Goal: Task Accomplishment & Management: Use online tool/utility

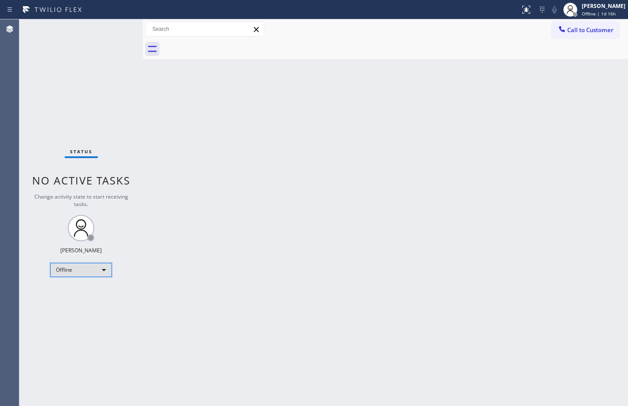
click at [104, 268] on div "Offline" at bounding box center [81, 270] width 62 height 14
click at [484, 252] on div at bounding box center [314, 203] width 628 height 406
click at [89, 270] on div "Offline" at bounding box center [81, 270] width 62 height 14
click at [85, 291] on li "Available" at bounding box center [81, 293] width 60 height 11
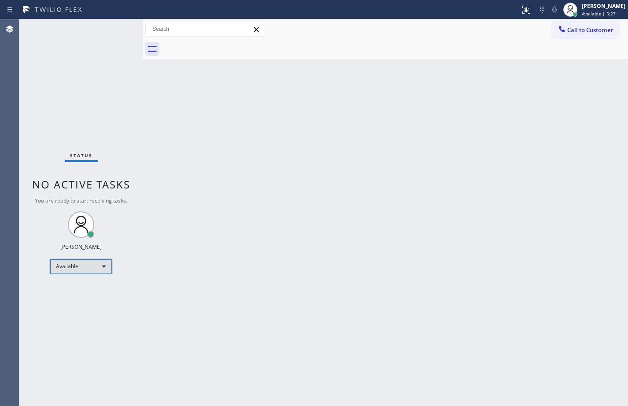
click at [84, 264] on div "Available" at bounding box center [81, 266] width 62 height 14
click at [72, 310] on li "Break" at bounding box center [81, 312] width 60 height 11
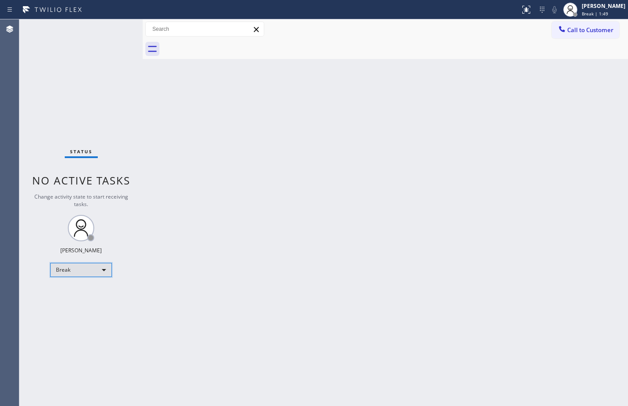
click at [64, 269] on div "Break" at bounding box center [81, 270] width 62 height 14
click at [68, 296] on li "Available" at bounding box center [81, 293] width 60 height 11
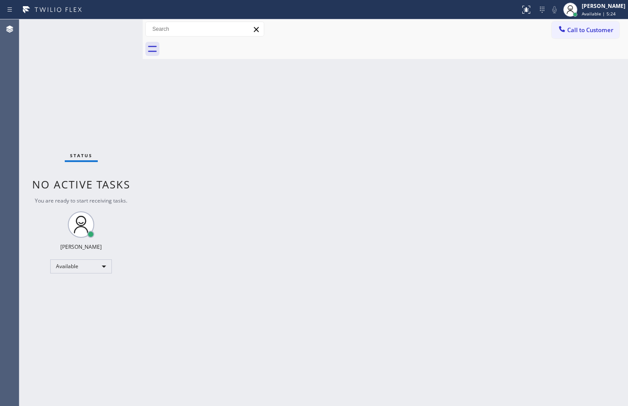
click at [99, 109] on div "Status No active tasks You are ready to start receiving tasks. [PERSON_NAME] Av…" at bounding box center [80, 212] width 123 height 387
click at [49, 89] on div "Status No active tasks You are ready to start receiving tasks. [PERSON_NAME] Av…" at bounding box center [80, 212] width 123 height 387
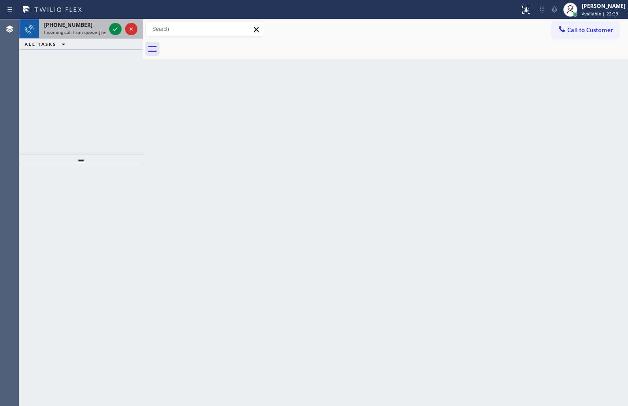
click at [103, 30] on span "Incoming call from queue [Test] All" at bounding box center [80, 32] width 73 height 6
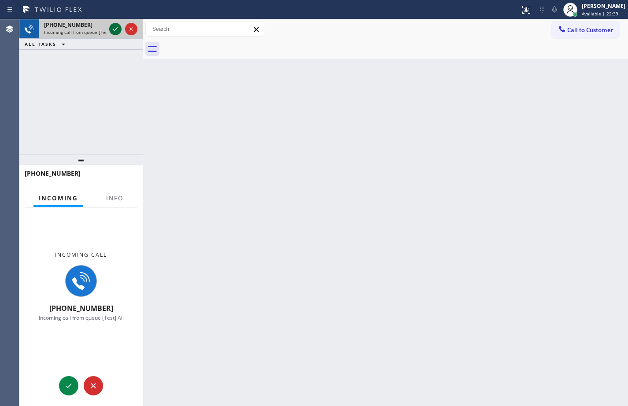
click at [117, 32] on icon at bounding box center [115, 29] width 11 height 11
click at [124, 200] on button "Info" at bounding box center [115, 198] width 28 height 17
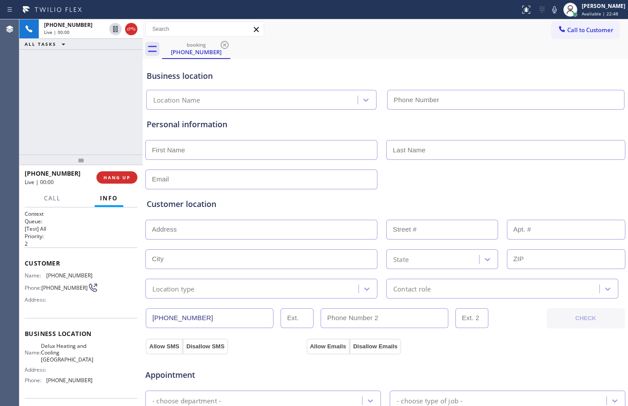
type input "[PHONE_NUMBER]"
click at [124, 185] on div "[PHONE_NUMBER] Live | 00:02 HANG UP" at bounding box center [81, 177] width 113 height 23
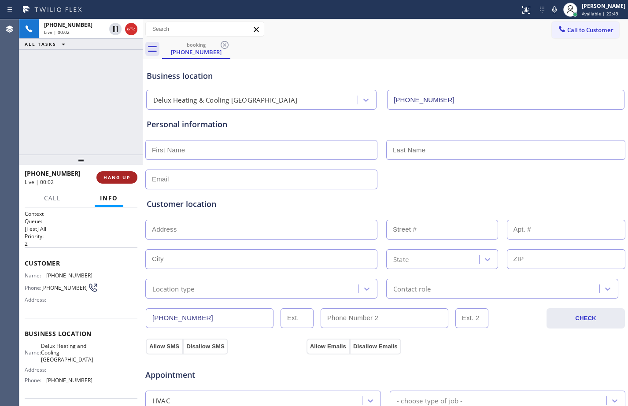
click at [126, 181] on button "HANG UP" at bounding box center [116, 177] width 41 height 12
click at [126, 181] on button "COMPLETE" at bounding box center [115, 177] width 44 height 12
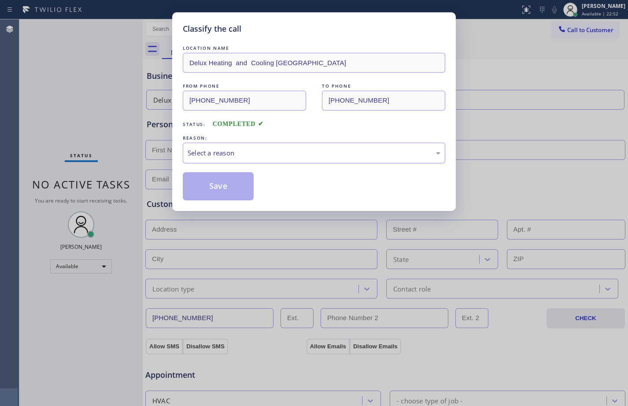
click at [300, 154] on div "Select a reason" at bounding box center [314, 153] width 253 height 10
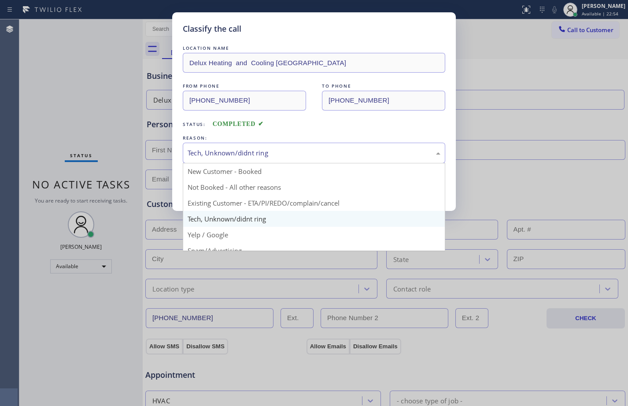
click at [222, 151] on div "Tech, Unknown/didnt ring" at bounding box center [314, 153] width 253 height 10
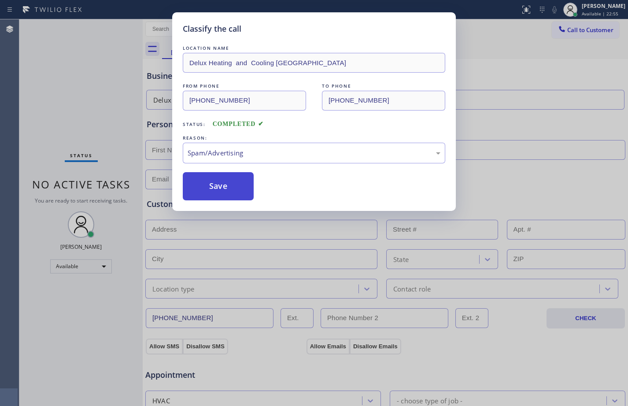
click at [218, 186] on button "Save" at bounding box center [218, 186] width 71 height 28
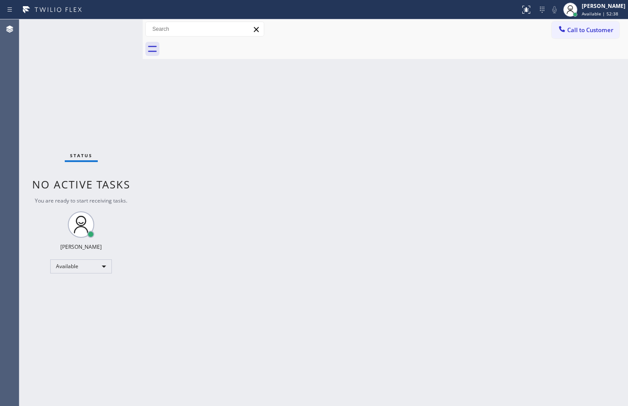
click at [98, 114] on div "Status No active tasks You are ready to start receiving tasks. [PERSON_NAME] Av…" at bounding box center [80, 212] width 123 height 387
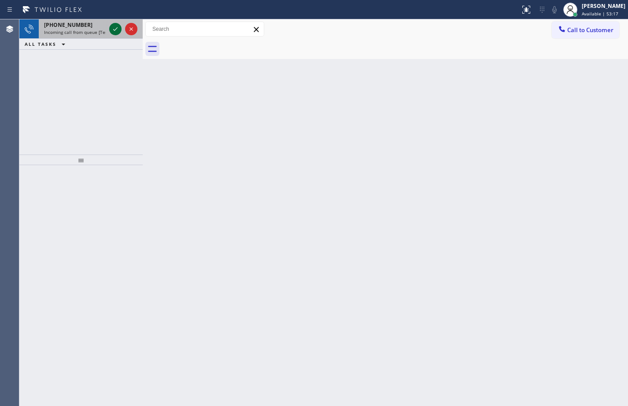
click at [111, 26] on icon at bounding box center [115, 29] width 11 height 11
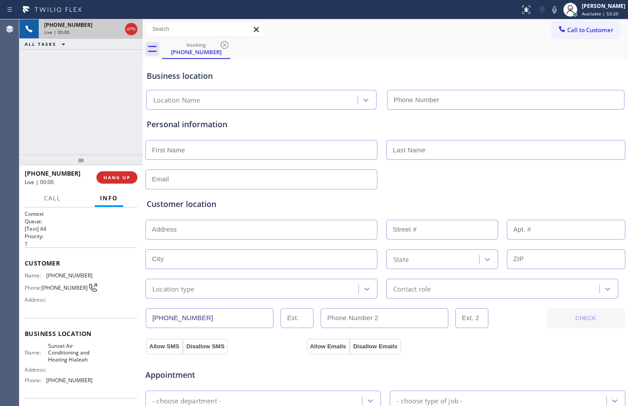
type input "[PHONE_NUMBER]"
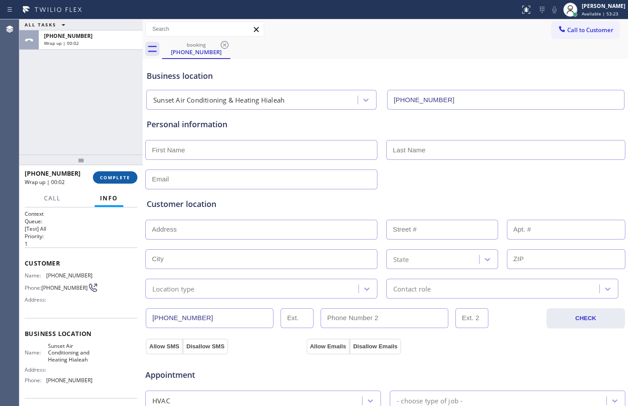
click at [93, 177] on button "COMPLETE" at bounding box center [115, 177] width 44 height 12
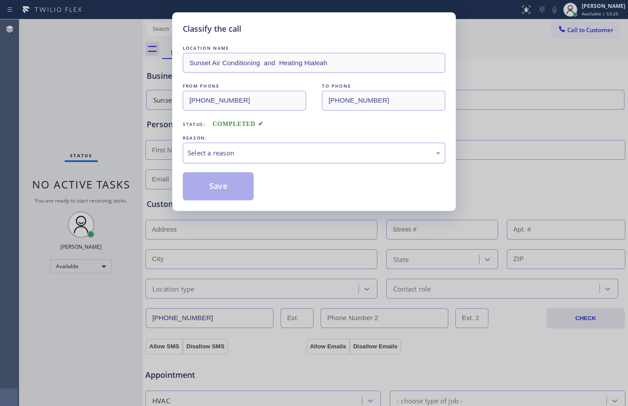
click at [213, 152] on div "Select a reason" at bounding box center [314, 153] width 253 height 10
click at [230, 197] on button "Save" at bounding box center [218, 186] width 71 height 28
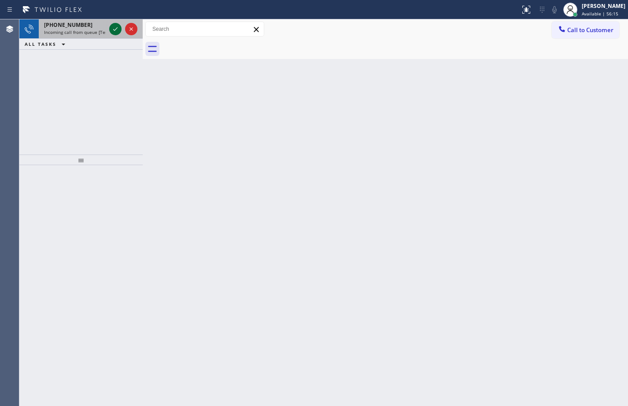
click at [113, 30] on icon at bounding box center [115, 29] width 11 height 11
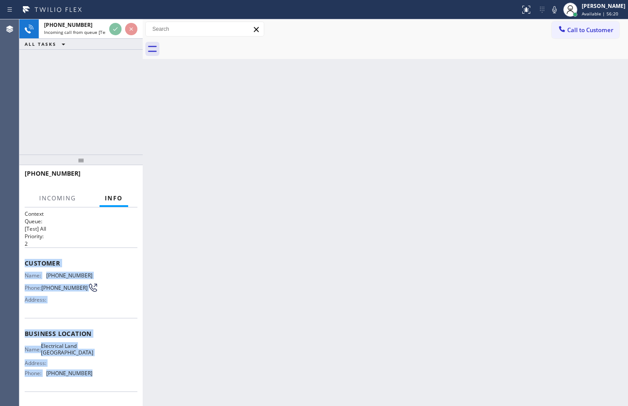
drag, startPoint x: 25, startPoint y: 264, endPoint x: 96, endPoint y: 388, distance: 142.8
click at [96, 388] on div "Context Queue: [Test] All Priority: 2 Customer Name: [PHONE_NUMBER] Phone: [PHO…" at bounding box center [81, 337] width 113 height 255
copy div "Customer Name: [PHONE_NUMBER] Phone: [PHONE_NUMBER] Address: Business location …"
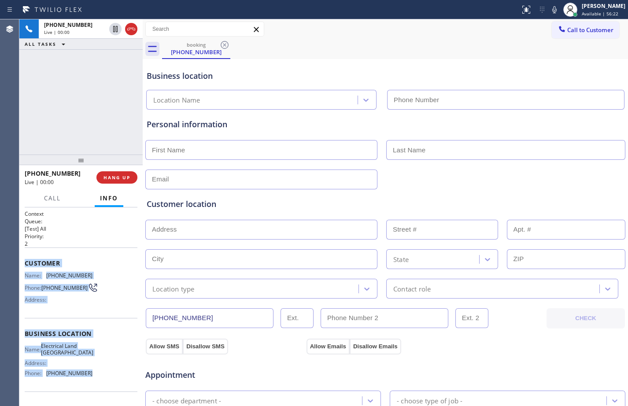
type input "[PHONE_NUMBER]"
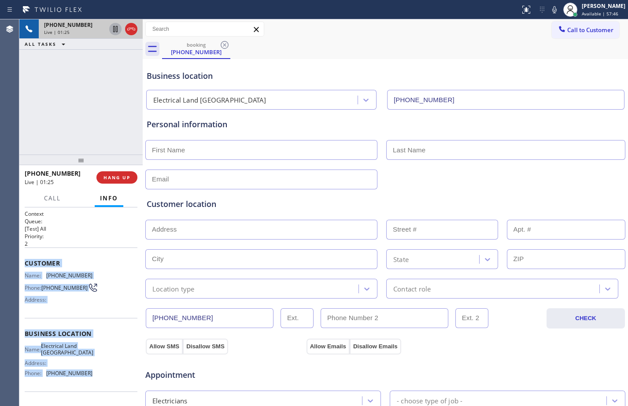
click at [113, 31] on icon at bounding box center [115, 29] width 11 height 11
click at [552, 7] on icon at bounding box center [554, 9] width 4 height 7
click at [117, 33] on icon at bounding box center [115, 29] width 11 height 11
click at [552, 8] on icon at bounding box center [554, 9] width 4 height 7
click at [114, 31] on icon at bounding box center [115, 29] width 4 height 6
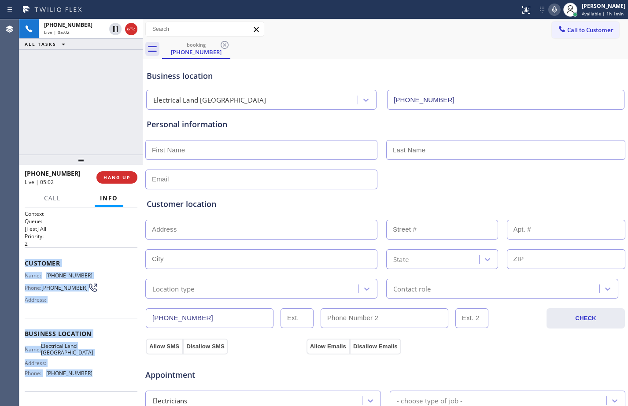
click at [549, 6] on icon at bounding box center [554, 9] width 11 height 11
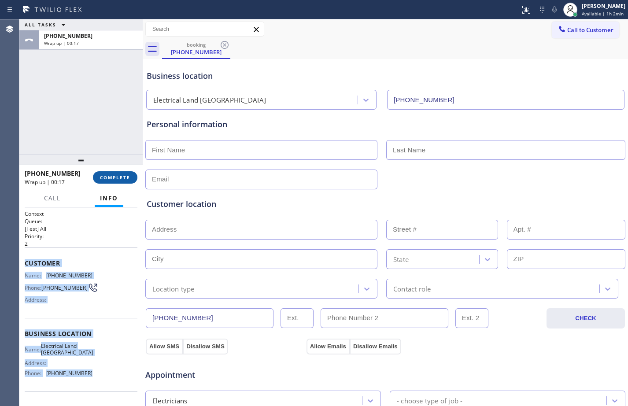
click at [119, 179] on span "COMPLETE" at bounding box center [115, 177] width 30 height 6
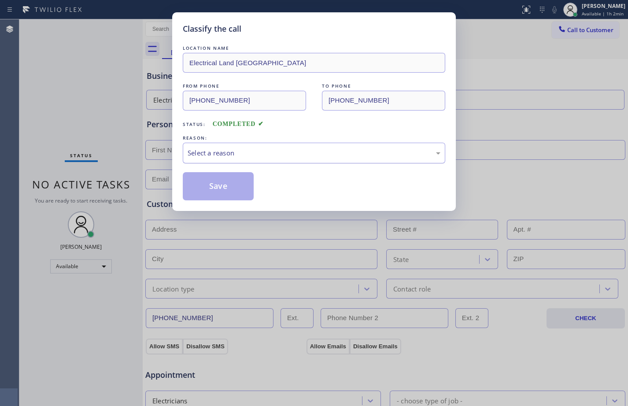
click at [288, 155] on div "Select a reason" at bounding box center [314, 153] width 253 height 10
click at [221, 185] on button "Save" at bounding box center [218, 186] width 71 height 28
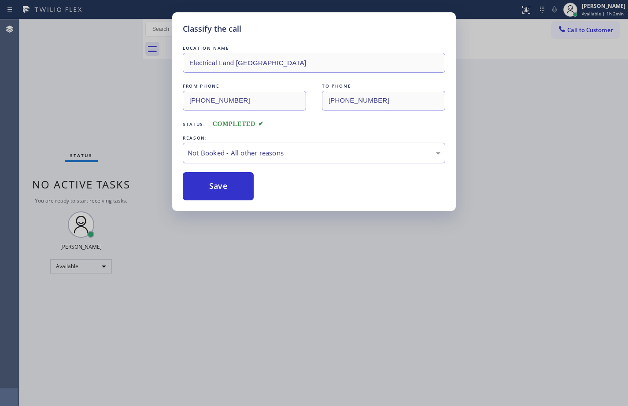
click at [598, 9] on div "Status report No issues detected If you experience an issue, please download th…" at bounding box center [314, 203] width 628 height 406
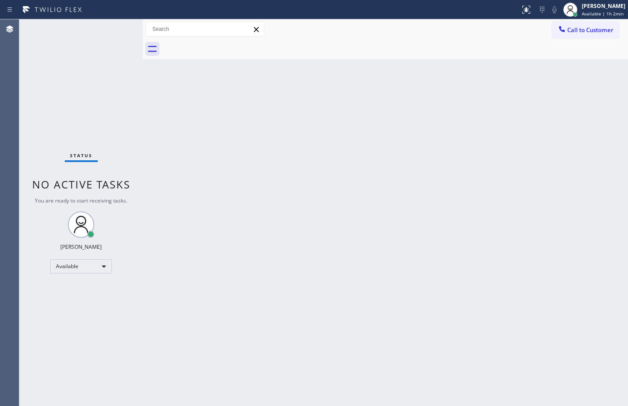
drag, startPoint x: 598, startPoint y: 9, endPoint x: 591, endPoint y: 16, distance: 10.3
click at [598, 10] on div "[PERSON_NAME] Available | 1h 2min" at bounding box center [604, 9] width 48 height 15
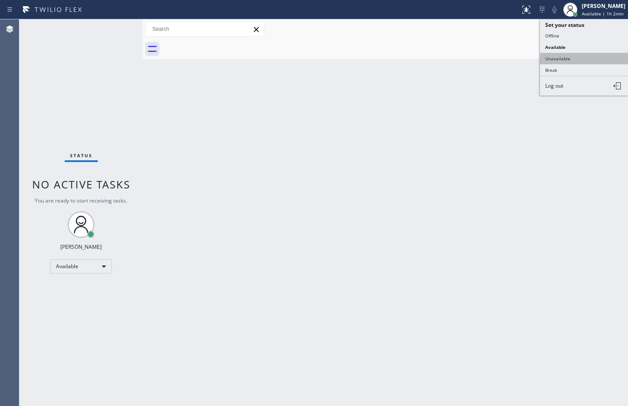
click at [554, 58] on button "Unavailable" at bounding box center [584, 58] width 88 height 11
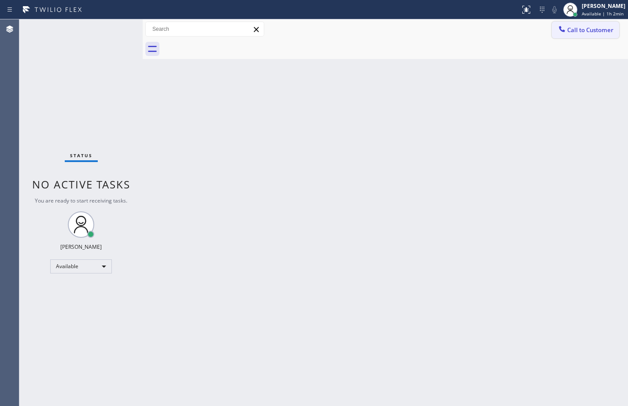
click at [570, 37] on button "Call to Customer" at bounding box center [585, 30] width 67 height 17
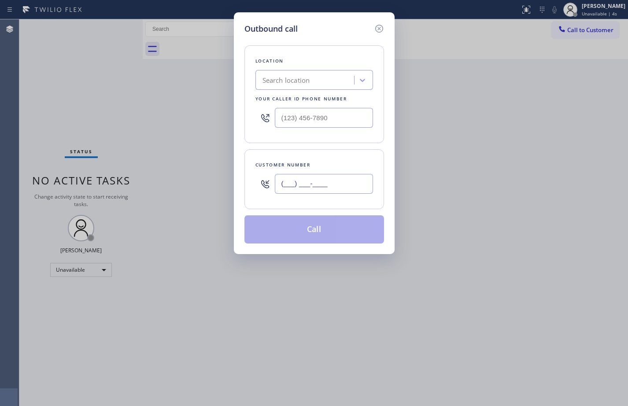
click at [323, 180] on input "(___) ___-____" at bounding box center [324, 184] width 98 height 20
paste input "310) 467-5611"
type input "[PHONE_NUMBER]"
click at [336, 118] on input "(___) ___-____" at bounding box center [324, 118] width 98 height 20
paste input "310) 388-4051"
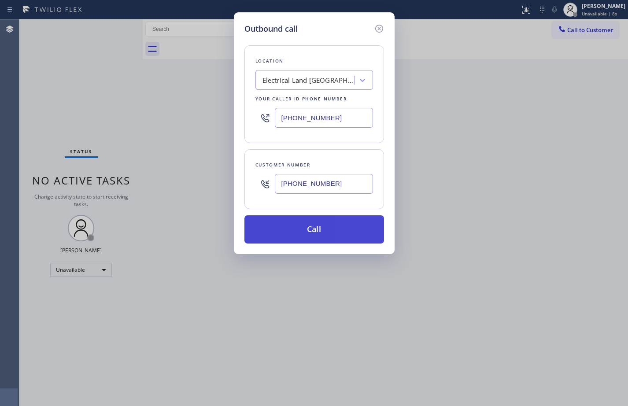
type input "[PHONE_NUMBER]"
click at [308, 225] on button "Call" at bounding box center [314, 229] width 140 height 28
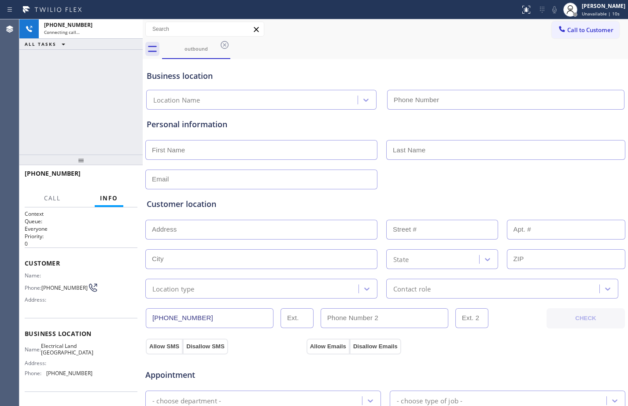
type input "[PHONE_NUMBER]"
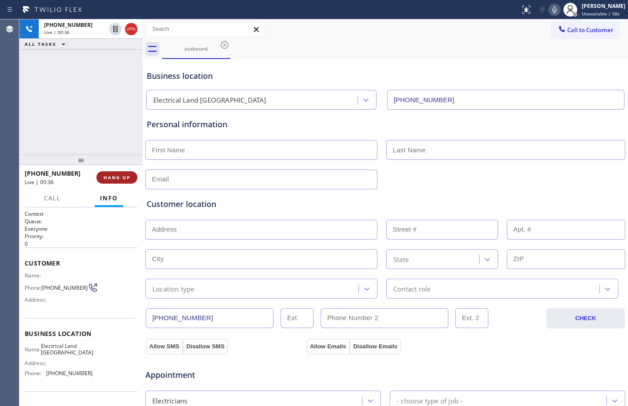
click at [107, 177] on span "HANG UP" at bounding box center [116, 177] width 27 height 6
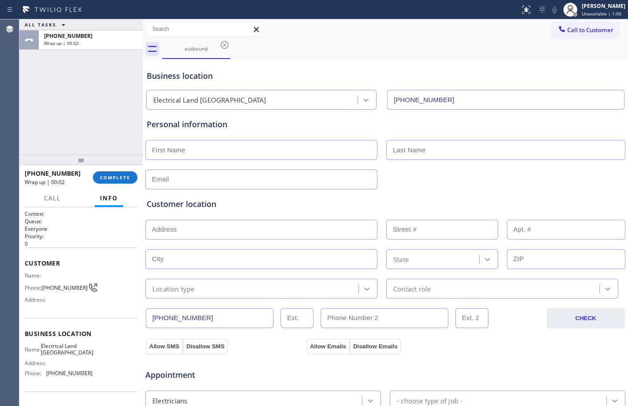
click at [223, 148] on input "text" at bounding box center [261, 150] width 232 height 20
type input "Ms."
type input "[PERSON_NAME]"
click at [243, 184] on input "text" at bounding box center [261, 180] width 232 height 20
type input "n@[DOMAIN_NAME]"
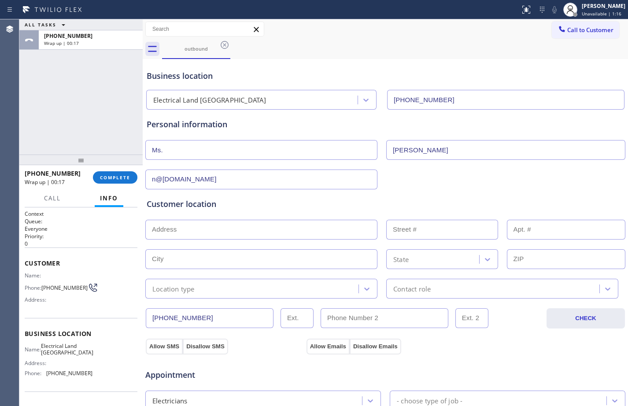
click at [198, 221] on input "text" at bounding box center [261, 230] width 232 height 20
paste input "[GEOGRAPHIC_DATA]"
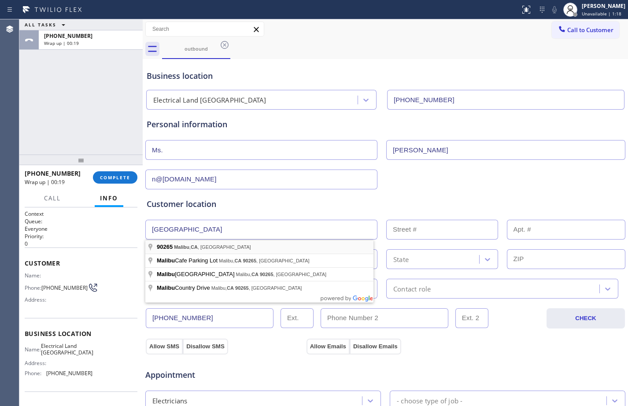
type input "[GEOGRAPHIC_DATA], [GEOGRAPHIC_DATA]"
type input "Malibu"
type input "90265"
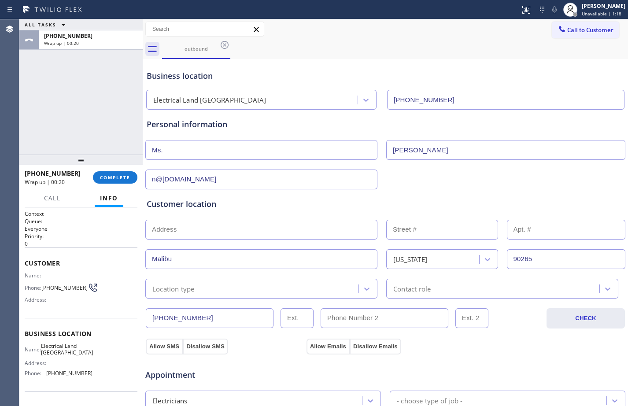
click at [214, 236] on input "text" at bounding box center [261, 230] width 232 height 20
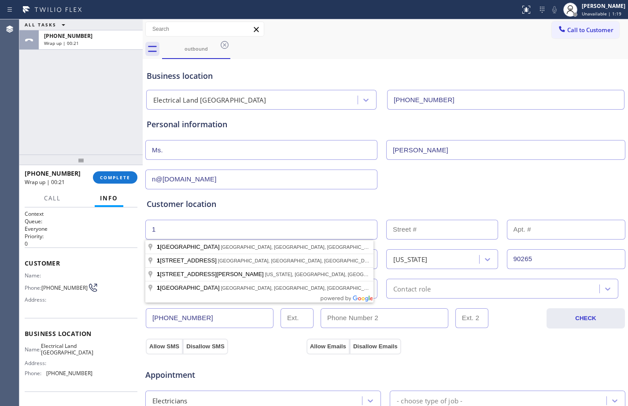
type input "1"
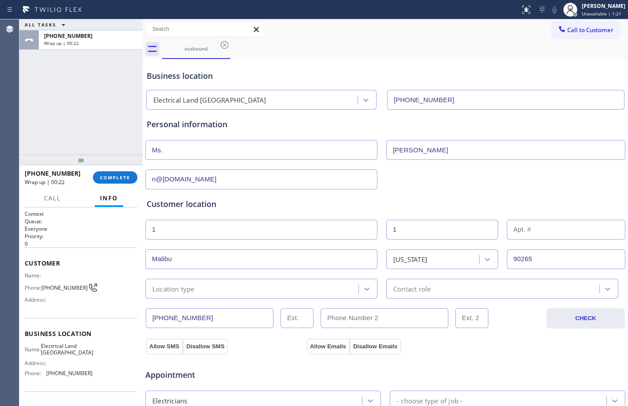
type input "1"
click at [222, 294] on div "Location type" at bounding box center [261, 289] width 232 height 20
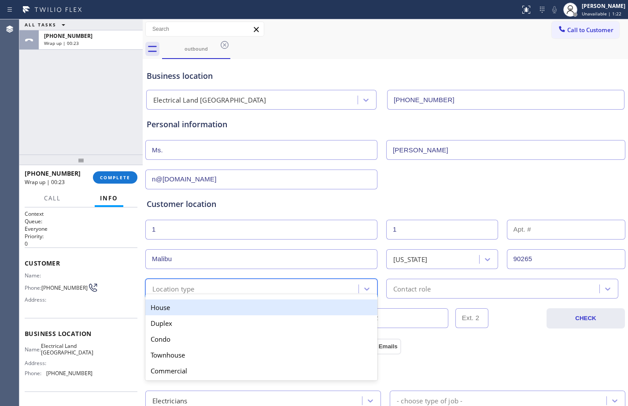
click at [210, 307] on div "House" at bounding box center [261, 307] width 232 height 16
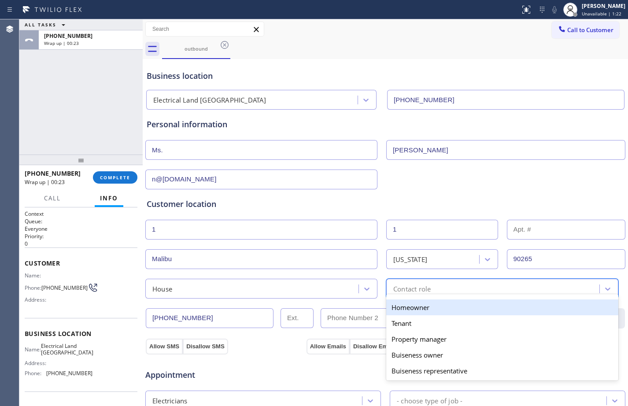
click at [486, 292] on div "Contact role" at bounding box center [494, 288] width 211 height 15
click at [412, 307] on div "Homeowner" at bounding box center [502, 307] width 232 height 16
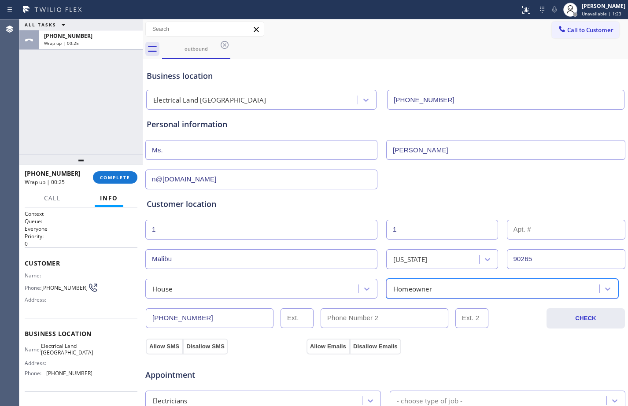
scroll to position [277, 0]
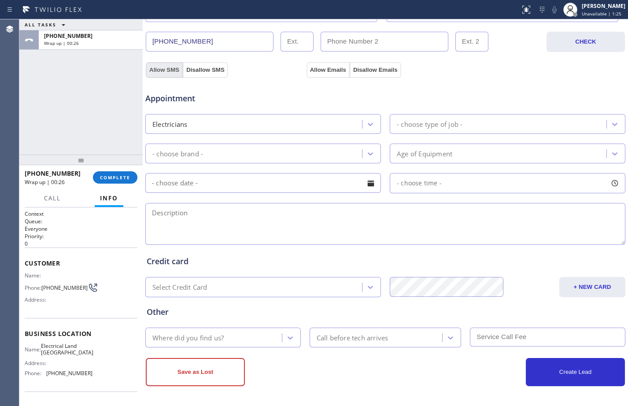
click at [158, 69] on button "Allow SMS" at bounding box center [164, 70] width 37 height 16
click at [323, 66] on button "Allow Emails" at bounding box center [328, 70] width 43 height 16
click at [436, 122] on div "- choose type of job -" at bounding box center [430, 124] width 66 height 10
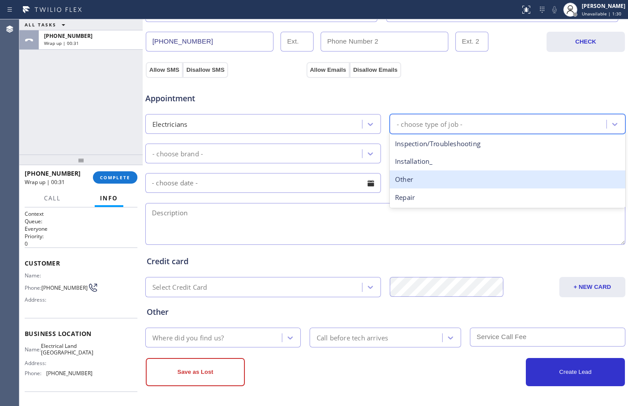
click at [425, 182] on div "Other" at bounding box center [508, 179] width 236 height 18
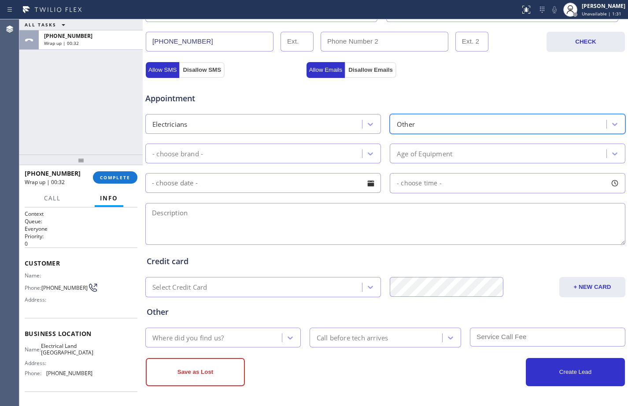
click at [510, 134] on div "Appointment Electricians option Other, selected. 4 results available. Select is…" at bounding box center [385, 164] width 477 height 165
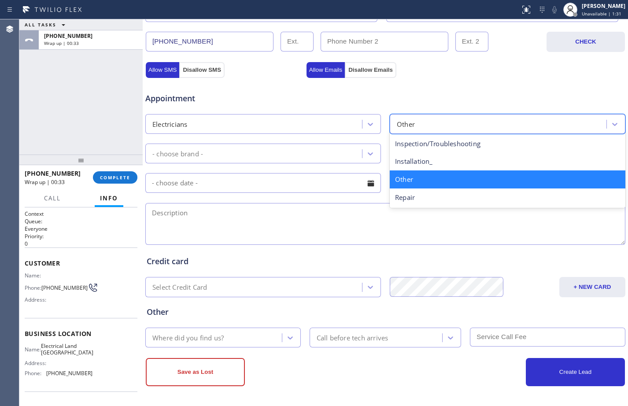
click at [442, 116] on div "Other" at bounding box center [499, 123] width 214 height 15
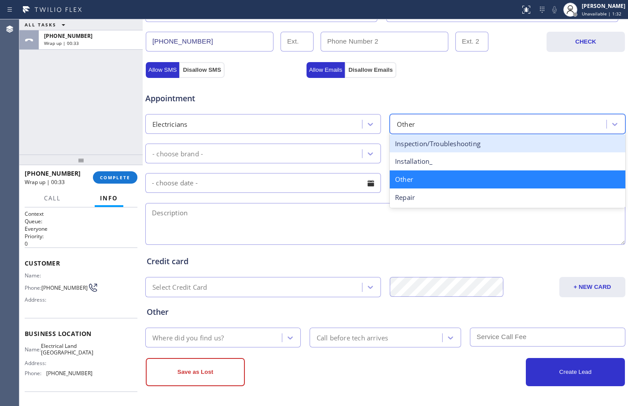
click at [444, 140] on div "Inspection/Troubleshooting" at bounding box center [508, 144] width 236 height 18
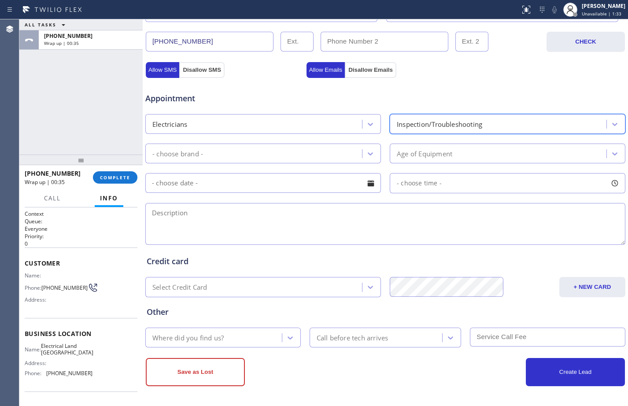
click at [441, 124] on div "Inspection/Troubleshooting" at bounding box center [439, 124] width 85 height 10
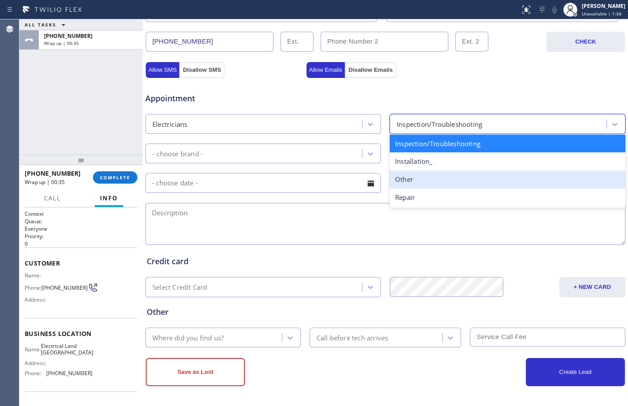
click at [417, 180] on div "Other" at bounding box center [508, 179] width 236 height 18
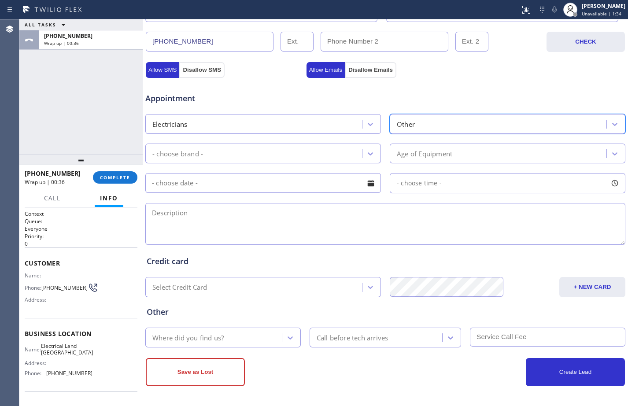
click at [258, 152] on div "- choose brand -" at bounding box center [255, 153] width 214 height 15
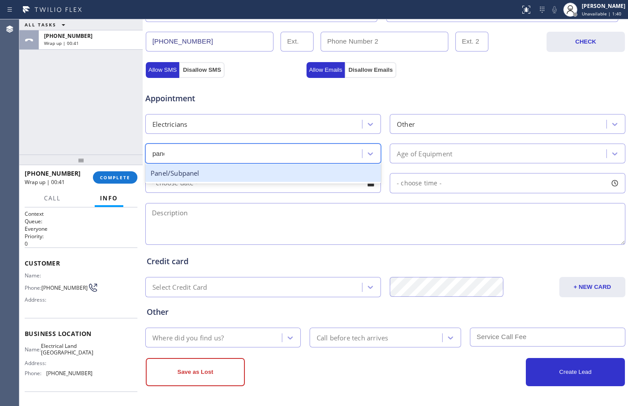
type input "panel"
click at [311, 176] on div "Panel/Subpanel" at bounding box center [263, 173] width 236 height 18
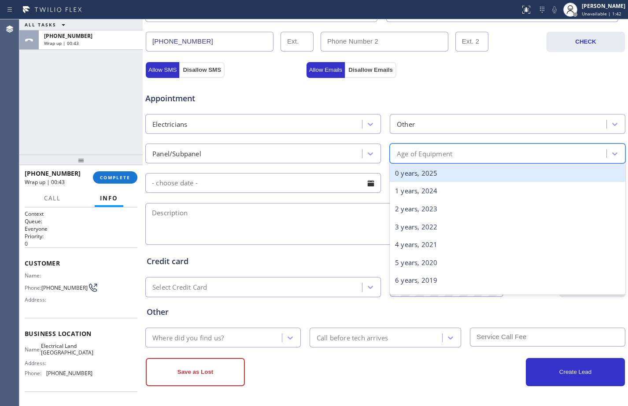
click at [402, 148] on div "Age of Equipment" at bounding box center [499, 153] width 214 height 15
click at [421, 174] on div "0 years, 2025" at bounding box center [508, 173] width 236 height 18
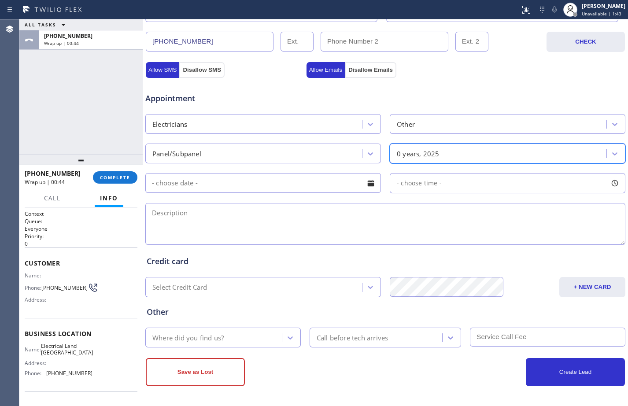
click at [289, 231] on textarea at bounding box center [385, 224] width 480 height 42
click at [213, 204] on textarea at bounding box center [385, 224] width 480 height 42
paste textarea "home insurance/they have an open breaker space on their electrical panel/it say…"
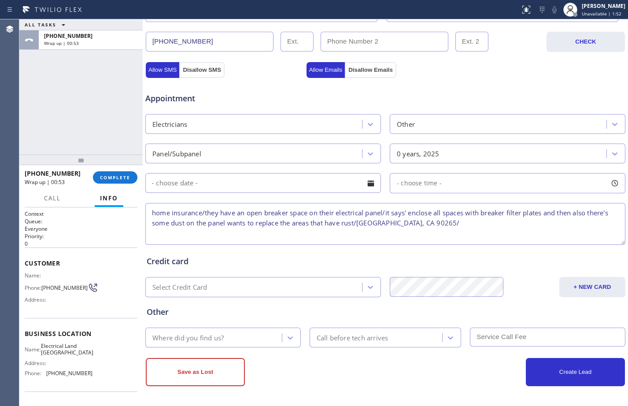
click at [465, 217] on textarea "home insurance/they have an open breaker space on their electrical panel/it say…" at bounding box center [385, 224] width 480 height 42
click at [461, 224] on textarea "home insurance/they have an open breaker space on their electrical panel/it say…" at bounding box center [385, 224] width 480 height 42
paste textarea "Electrical Land [GEOGRAPHIC_DATA]"
click at [89, 108] on div "ALL TASKS ALL TASKS ACTIVE TASKS TASKS IN WRAP UP [PHONE_NUMBER] Wrap up | 01:04" at bounding box center [80, 86] width 123 height 135
click at [536, 224] on textarea "home insurance/they have an open breaker space on their electrical panel/it say…" at bounding box center [385, 224] width 480 height 42
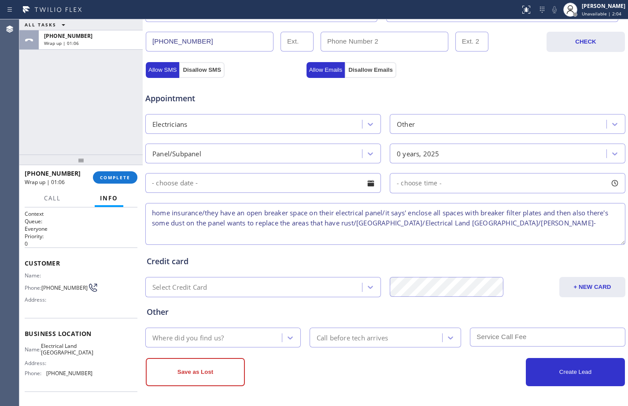
paste textarea "under warranty/ insurance"
type textarea "home insurance/they have an open breaker space on their electrical panel/it say…"
click at [224, 338] on div "Where did you find us?" at bounding box center [187, 337] width 71 height 10
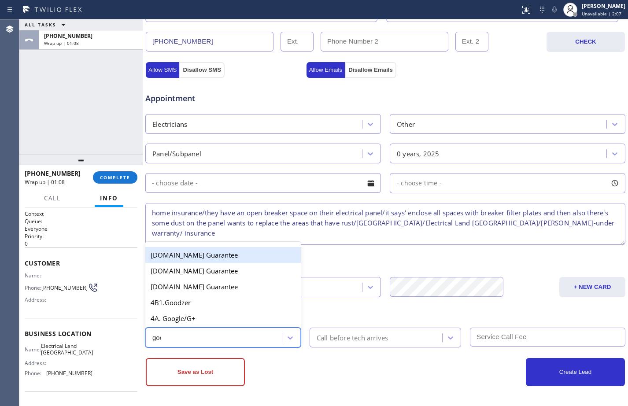
type input "goog"
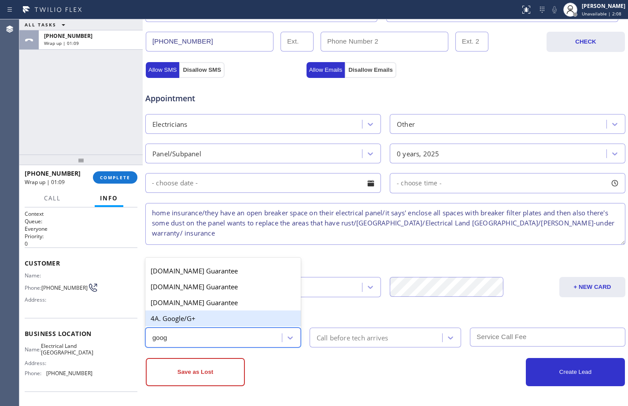
click at [203, 316] on div "4A. Google/G+" at bounding box center [222, 318] width 155 height 16
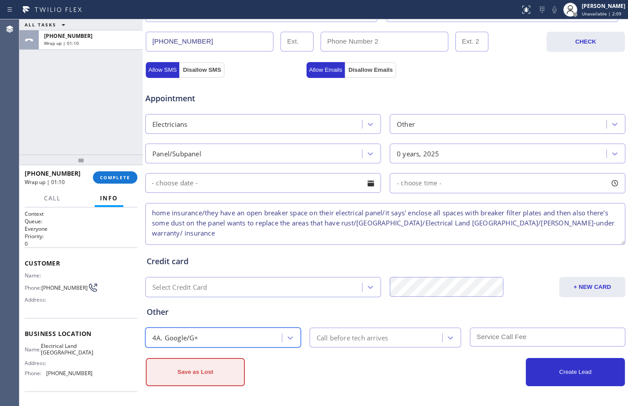
click at [206, 380] on button "Save as Lost" at bounding box center [195, 372] width 99 height 28
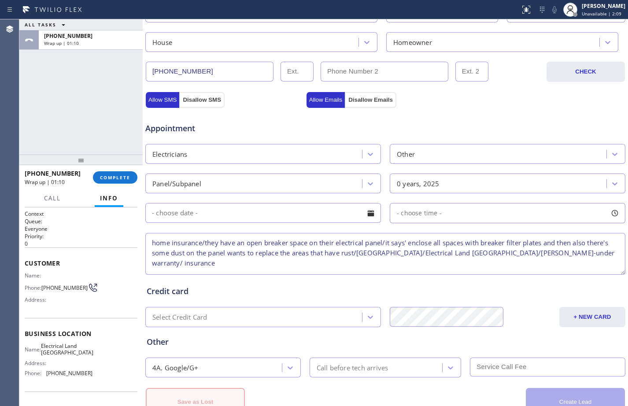
scroll to position [307, 0]
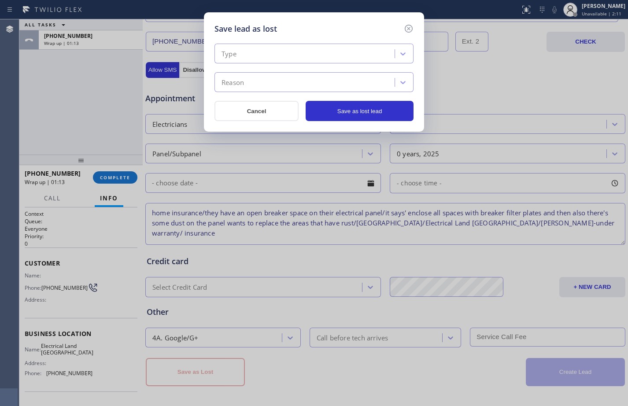
click at [331, 52] on div "Type" at bounding box center [305, 53] width 177 height 15
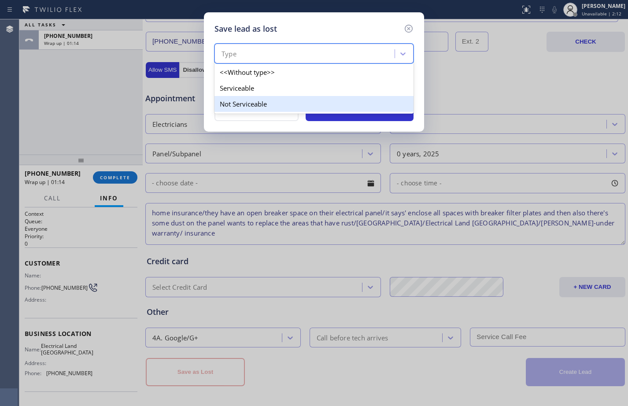
click at [274, 99] on div "Not Serviceable" at bounding box center [313, 104] width 199 height 16
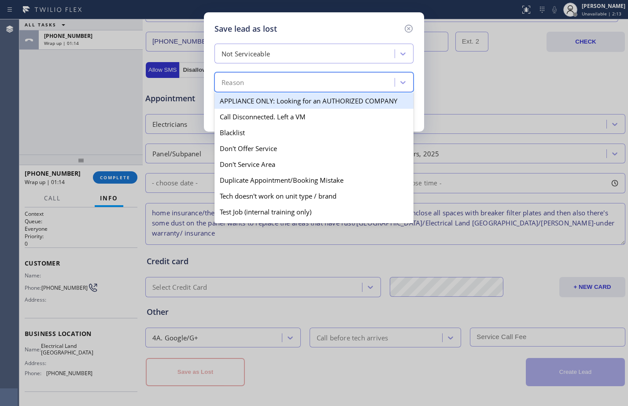
click at [267, 79] on div "Reason" at bounding box center [305, 82] width 177 height 15
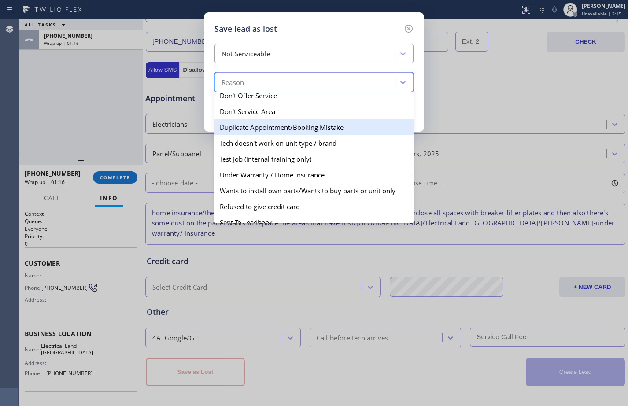
scroll to position [78, 0]
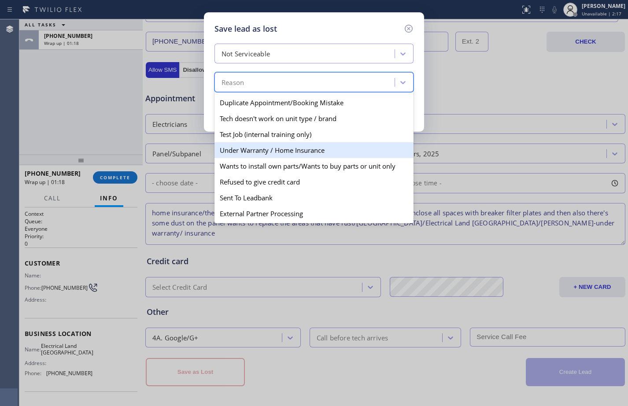
click at [290, 153] on div "Under Warranty / Home Insurance" at bounding box center [313, 150] width 199 height 16
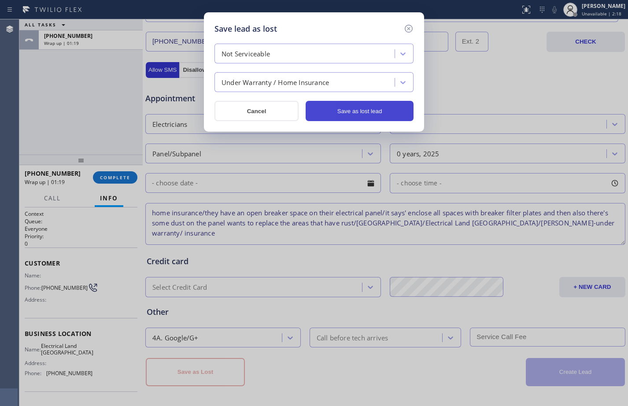
click at [366, 112] on button "Save as lost lead" at bounding box center [360, 111] width 108 height 20
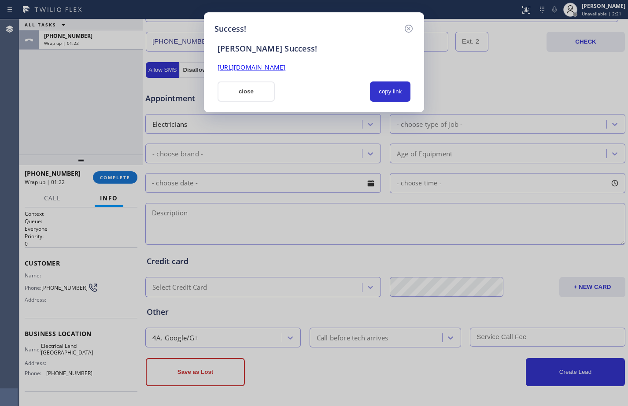
click at [285, 67] on link "[URL][DOMAIN_NAME]" at bounding box center [252, 67] width 68 height 8
click at [256, 92] on button "close" at bounding box center [246, 91] width 57 height 20
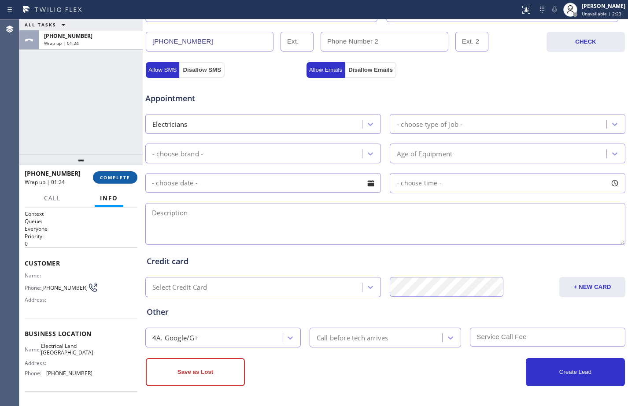
click at [109, 178] on span "COMPLETE" at bounding box center [115, 177] width 30 height 6
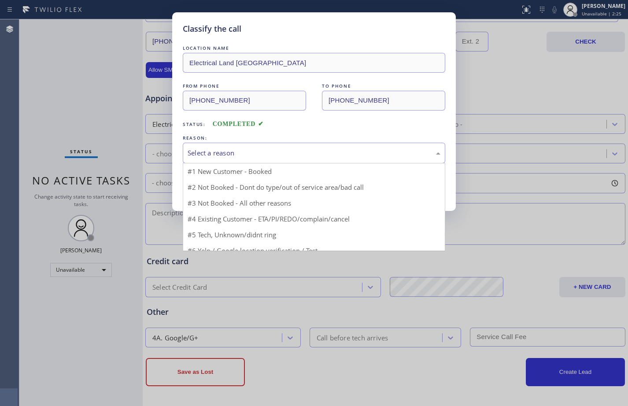
click at [287, 156] on div "Select a reason" at bounding box center [314, 153] width 253 height 10
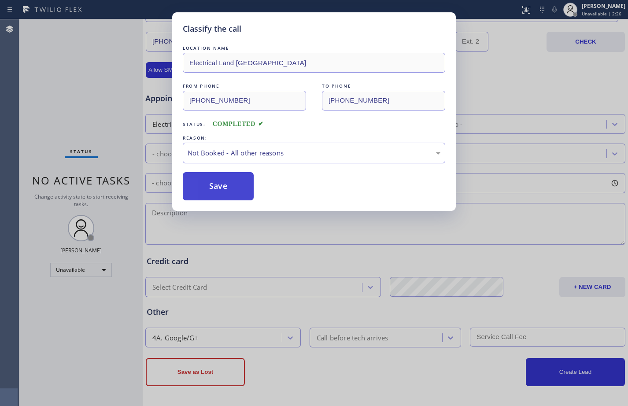
click at [220, 188] on button "Save" at bounding box center [218, 186] width 71 height 28
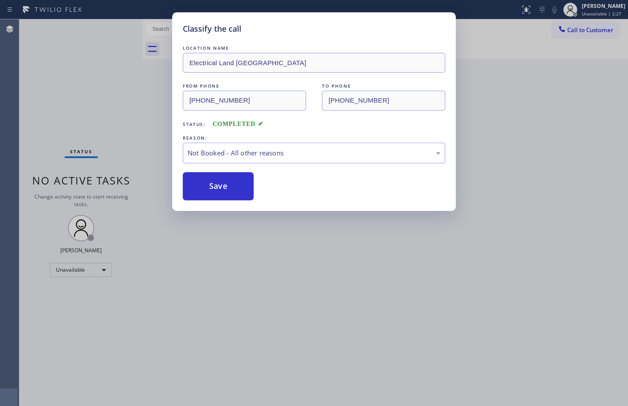
click at [89, 277] on div "Classify the call LOCATION NAME Electrical Land Malibu FROM PHONE [PHONE_NUMBER…" at bounding box center [314, 203] width 628 height 406
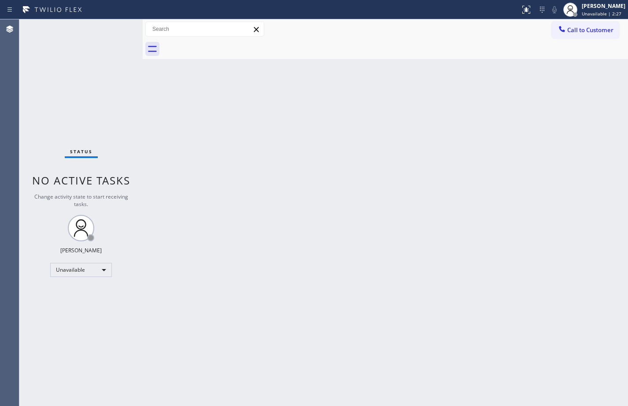
click at [89, 277] on div "Status No active tasks Change activity state to start receiving tasks. [PERSON_…" at bounding box center [80, 212] width 123 height 387
click at [89, 272] on div "Unavailable" at bounding box center [81, 270] width 62 height 14
click at [82, 296] on li "Available" at bounding box center [81, 293] width 60 height 11
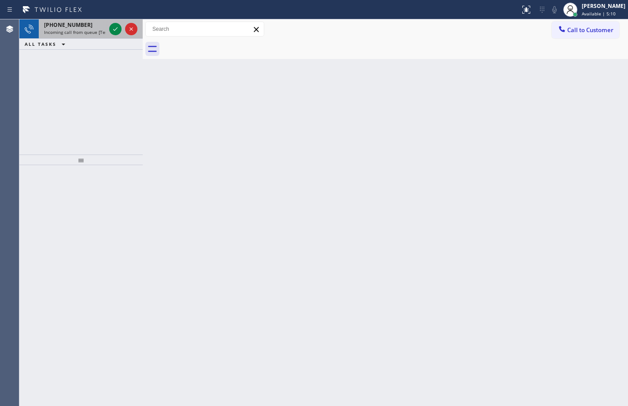
click at [76, 27] on span "[PHONE_NUMBER]" at bounding box center [68, 24] width 48 height 7
click at [81, 33] on span "Incoming call from queue [Test] All" at bounding box center [80, 32] width 73 height 6
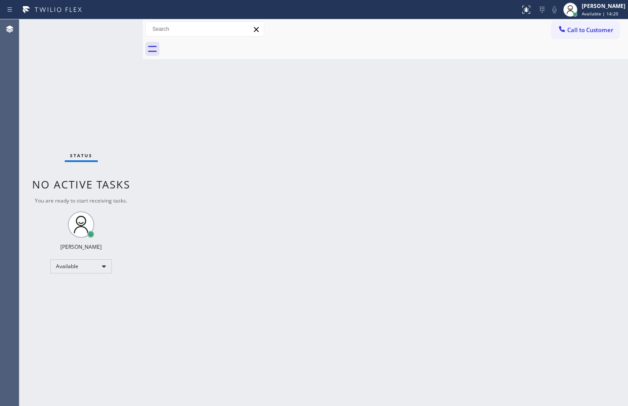
click at [110, 30] on div "Status No active tasks You are ready to start receiving tasks. [PERSON_NAME] Av…" at bounding box center [80, 212] width 123 height 387
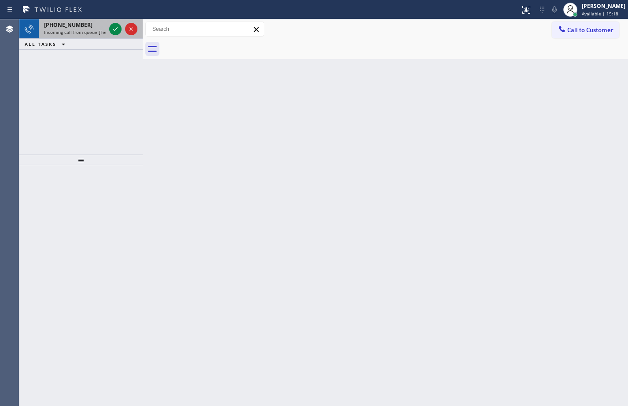
click at [70, 37] on div "[PHONE_NUMBER] Incoming call from queue [Test] All" at bounding box center [73, 28] width 69 height 19
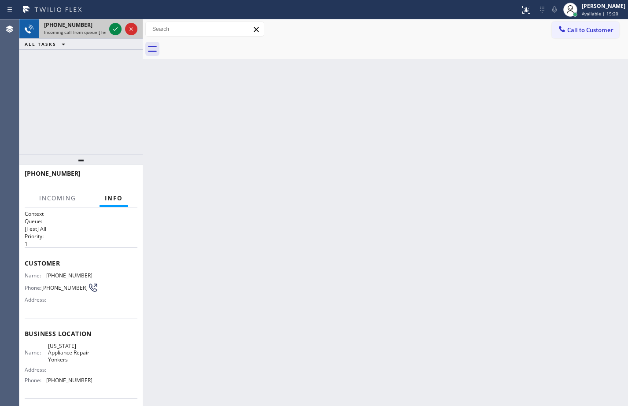
click at [109, 33] on div at bounding box center [123, 28] width 32 height 19
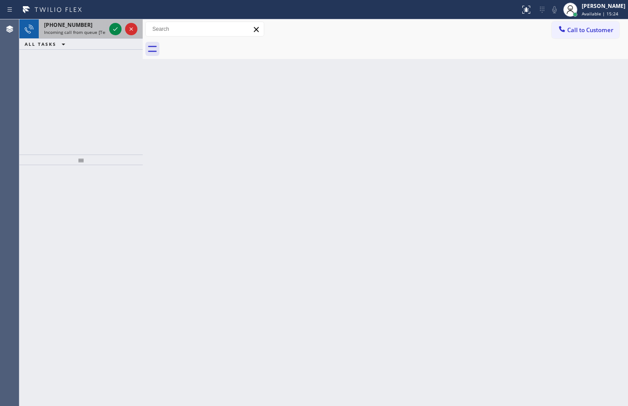
click at [61, 22] on span "[PHONE_NUMBER]" at bounding box center [68, 24] width 48 height 7
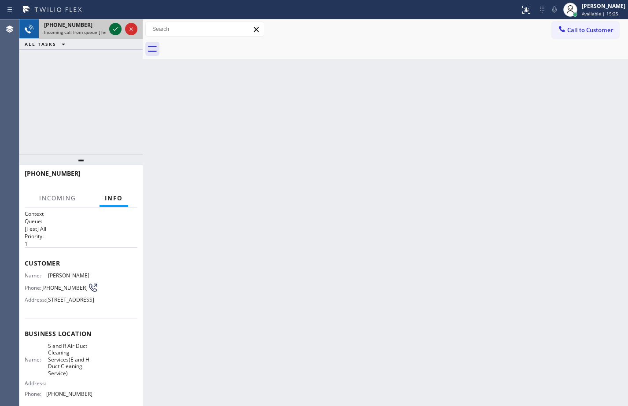
click at [111, 30] on icon at bounding box center [115, 29] width 11 height 11
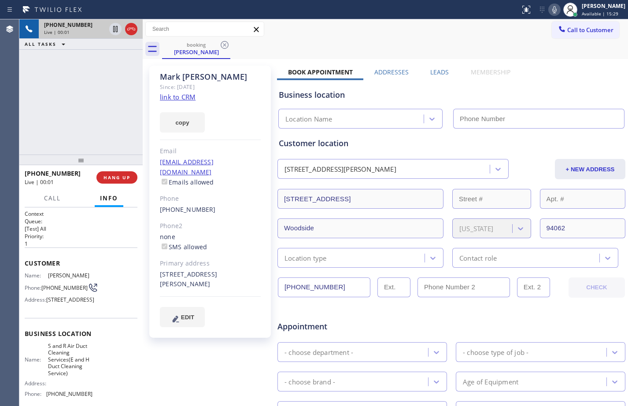
type input "[PHONE_NUMBER]"
click at [185, 95] on link "link to CRM" at bounding box center [178, 96] width 36 height 9
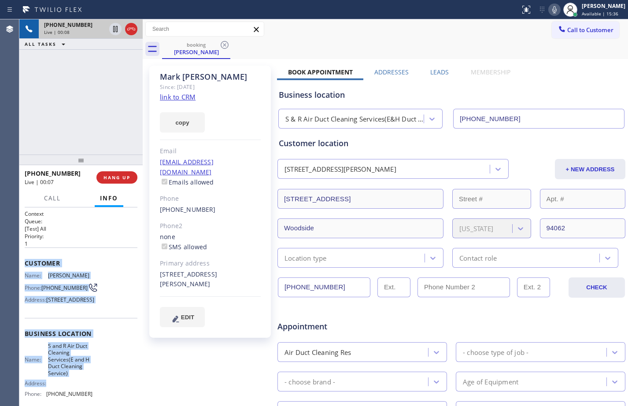
scroll to position [92, 0]
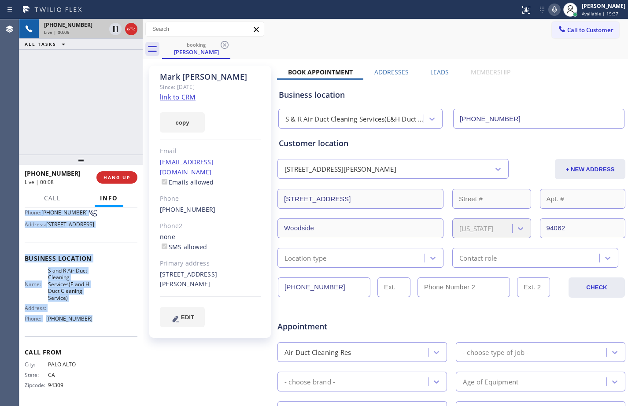
drag, startPoint x: 21, startPoint y: 262, endPoint x: 85, endPoint y: 324, distance: 89.1
click at [85, 324] on div "Context Queue: [Test] All Priority: 1 Customer Name: [PERSON_NAME] Phone: [PHON…" at bounding box center [80, 306] width 123 height 199
copy div "Customer Name: [PERSON_NAME] Phone: [PHONE_NUMBER] Address: [STREET_ADDRESS] Bu…"
drag, startPoint x: 115, startPoint y: 31, endPoint x: 429, endPoint y: 29, distance: 314.0
click at [115, 31] on icon at bounding box center [115, 29] width 4 height 6
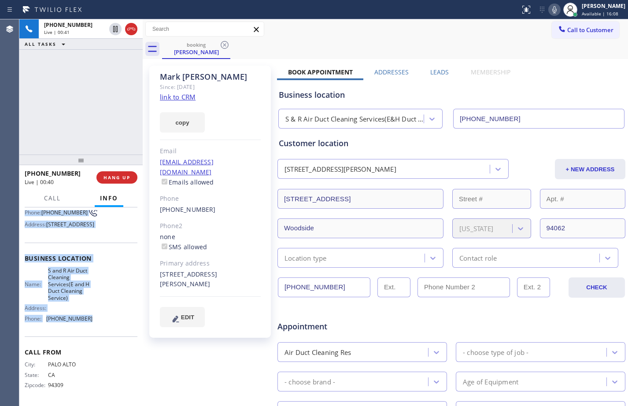
click at [549, 12] on icon at bounding box center [554, 9] width 11 height 11
click at [173, 101] on link "link to CRM" at bounding box center [178, 96] width 36 height 9
click at [118, 29] on icon at bounding box center [115, 29] width 11 height 11
click at [549, 14] on icon at bounding box center [554, 9] width 11 height 11
click at [113, 176] on span "HANG UP" at bounding box center [116, 177] width 27 height 6
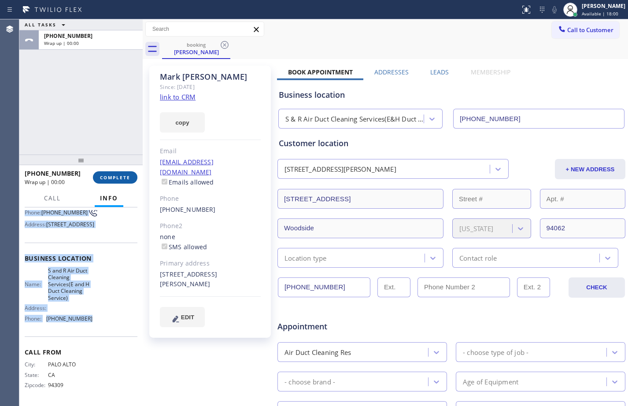
click at [113, 176] on span "COMPLETE" at bounding box center [115, 177] width 30 height 6
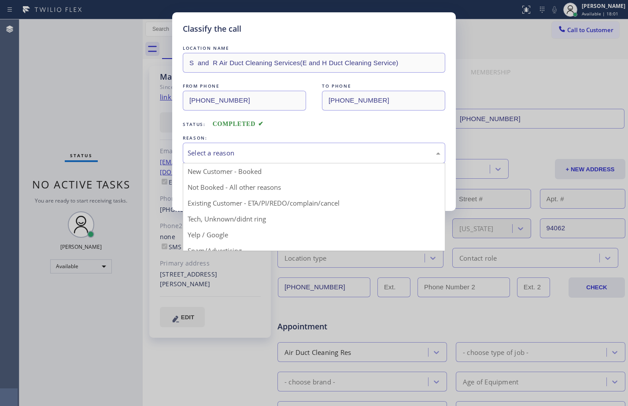
click at [234, 152] on div "Select a reason" at bounding box center [314, 153] width 253 height 10
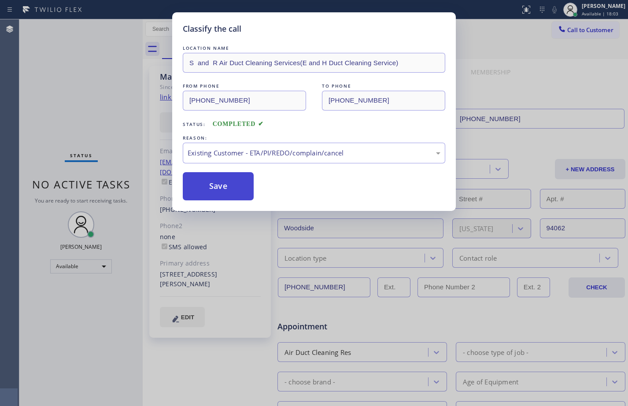
click at [209, 184] on button "Save" at bounding box center [218, 186] width 71 height 28
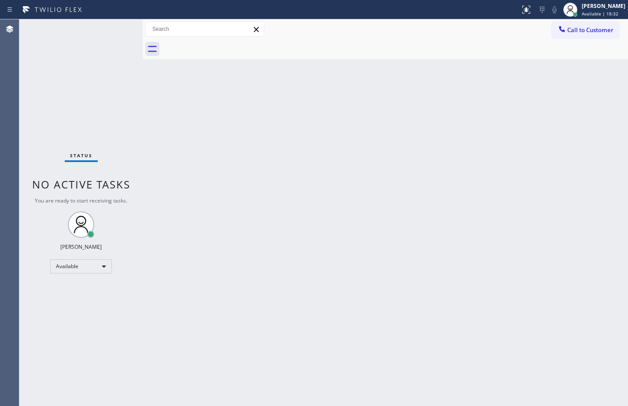
click at [143, 131] on div at bounding box center [143, 212] width 0 height 387
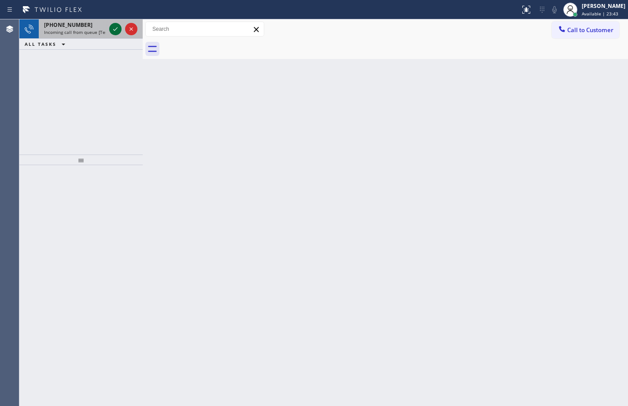
click at [119, 30] on icon at bounding box center [115, 29] width 11 height 11
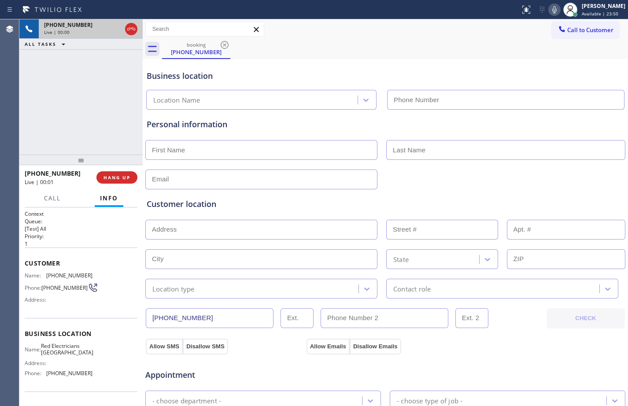
type input "[PHONE_NUMBER]"
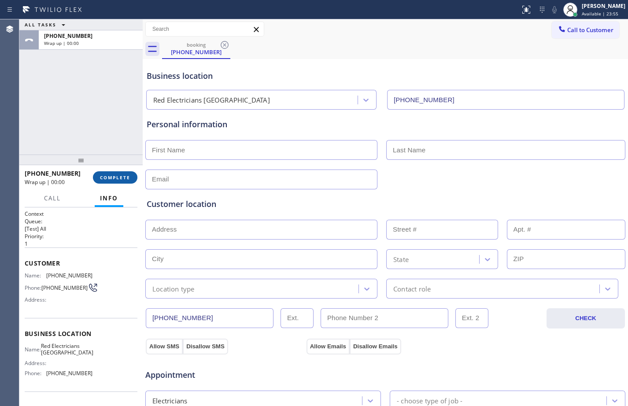
click at [120, 174] on button "COMPLETE" at bounding box center [115, 177] width 44 height 12
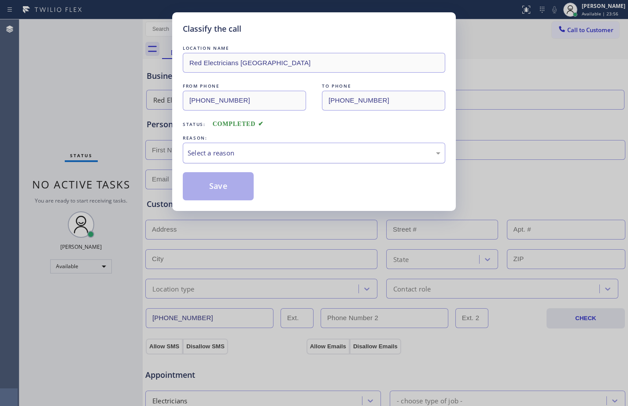
click at [330, 162] on div "Select a reason" at bounding box center [314, 153] width 262 height 21
click at [225, 193] on button "Save" at bounding box center [218, 186] width 71 height 28
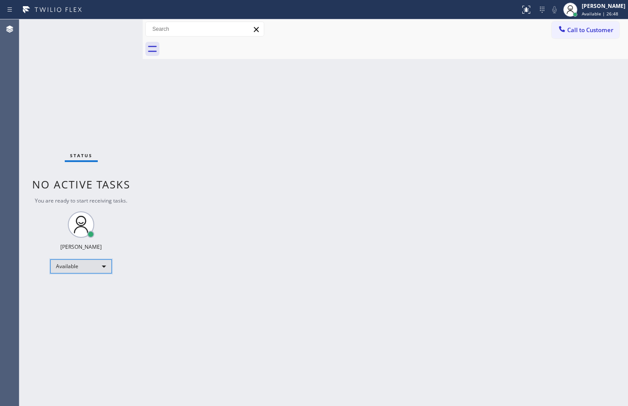
click at [88, 265] on div "Available" at bounding box center [81, 266] width 62 height 14
click at [73, 316] on li "Break" at bounding box center [81, 312] width 60 height 11
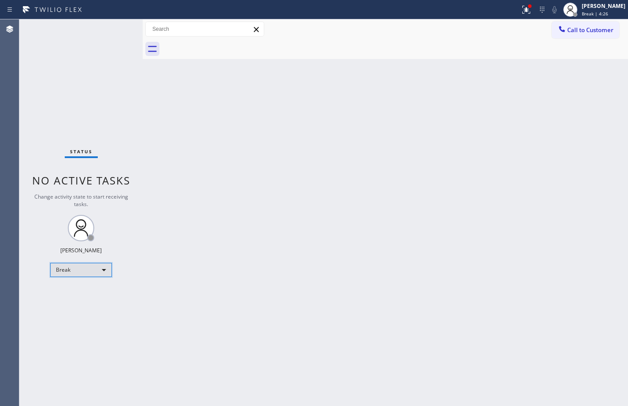
click at [82, 276] on div "Break" at bounding box center [81, 270] width 62 height 14
click at [81, 292] on li "Available" at bounding box center [81, 293] width 60 height 11
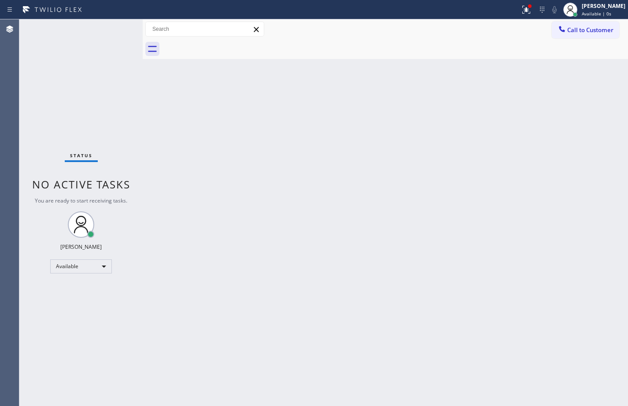
drag, startPoint x: 525, startPoint y: 10, endPoint x: 521, endPoint y: 27, distance: 17.4
click at [524, 17] on button at bounding box center [526, 9] width 19 height 19
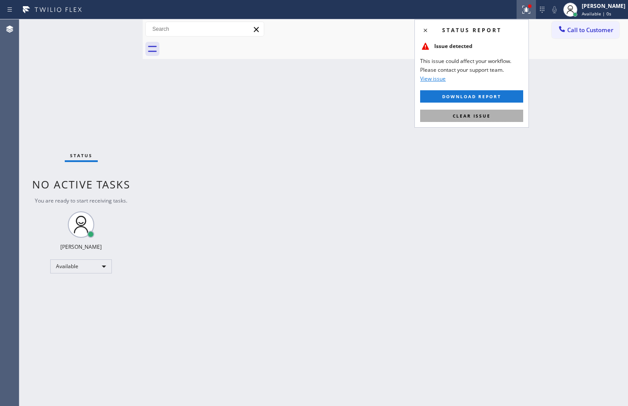
click at [487, 114] on span "Clear issue" at bounding box center [472, 116] width 38 height 6
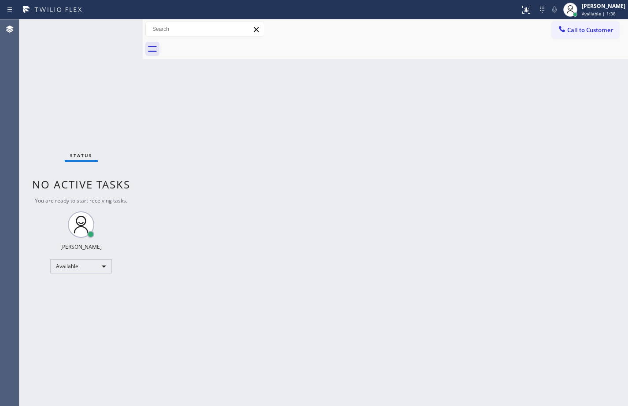
click at [112, 100] on div "Status No active tasks You are ready to start receiving tasks. [PERSON_NAME] Av…" at bounding box center [80, 212] width 123 height 387
click at [264, 219] on div "Back to Dashboard Change Sender ID Customers Technicians Select a contact Outbo…" at bounding box center [385, 212] width 485 height 387
click at [207, 141] on div "Back to Dashboard Change Sender ID Customers Technicians Select a contact Outbo…" at bounding box center [385, 212] width 485 height 387
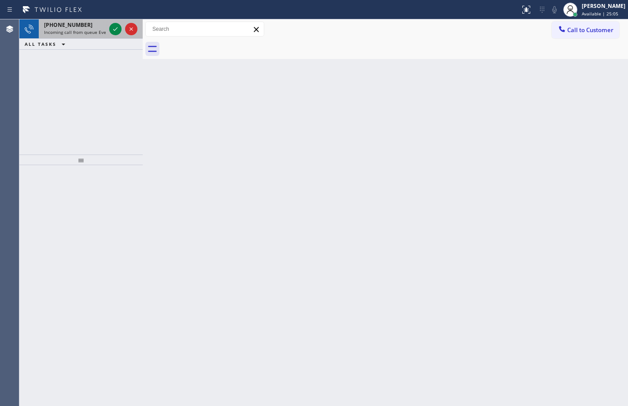
click at [70, 26] on span "[PHONE_NUMBER]" at bounding box center [68, 24] width 48 height 7
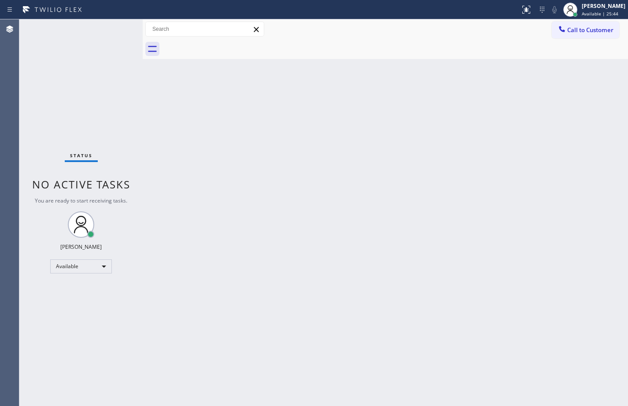
click at [255, 273] on div "Back to Dashboard Change Sender ID Customers Technicians Select a contact Outbo…" at bounding box center [385, 212] width 485 height 387
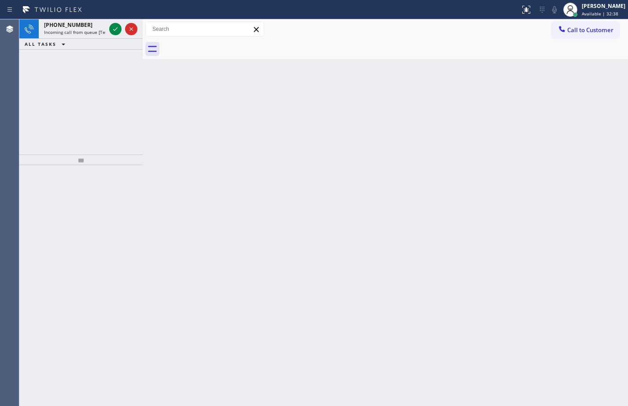
click at [116, 30] on icon at bounding box center [115, 29] width 11 height 11
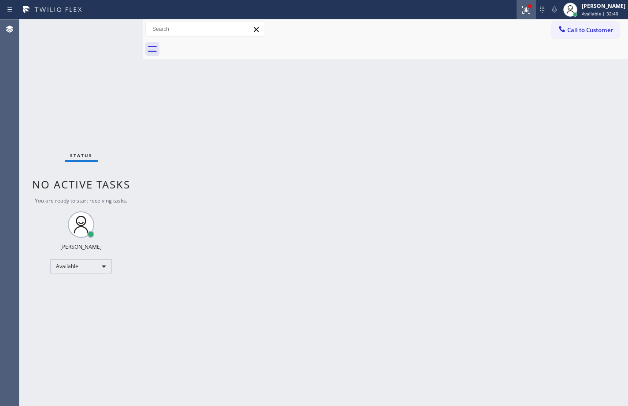
click at [521, 14] on icon at bounding box center [526, 9] width 11 height 11
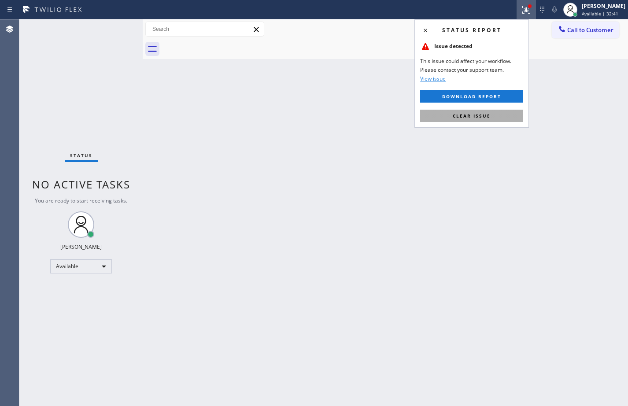
click at [467, 113] on span "Clear issue" at bounding box center [472, 116] width 38 height 6
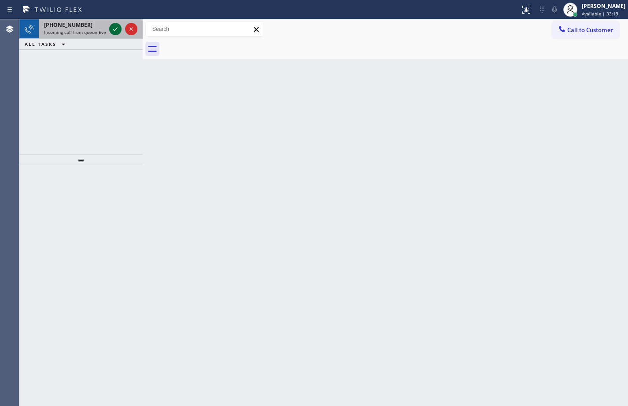
click at [113, 29] on icon at bounding box center [115, 29] width 11 height 11
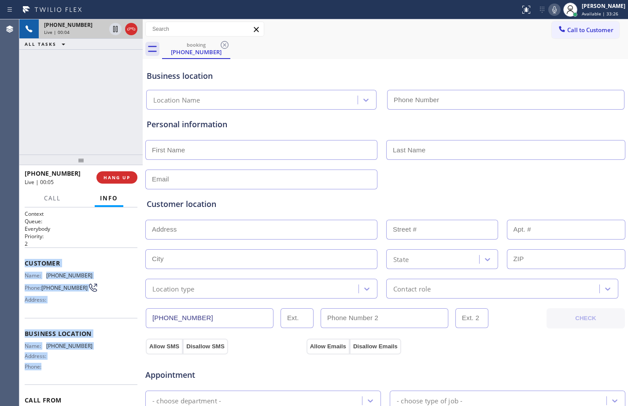
drag, startPoint x: 22, startPoint y: 264, endPoint x: 73, endPoint y: 368, distance: 115.4
click at [73, 368] on div "Context Queue: Everybody Priority: 2 Customer Name: [PHONE_NUMBER] Phone: [PHON…" at bounding box center [80, 306] width 123 height 199
copy div "Customer Name: [PHONE_NUMBER] Phone: [PHONE_NUMBER] Address: Business location …"
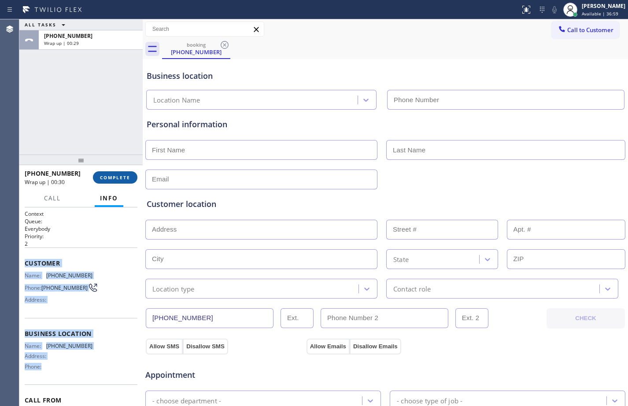
click at [118, 175] on span "COMPLETE" at bounding box center [115, 177] width 30 height 6
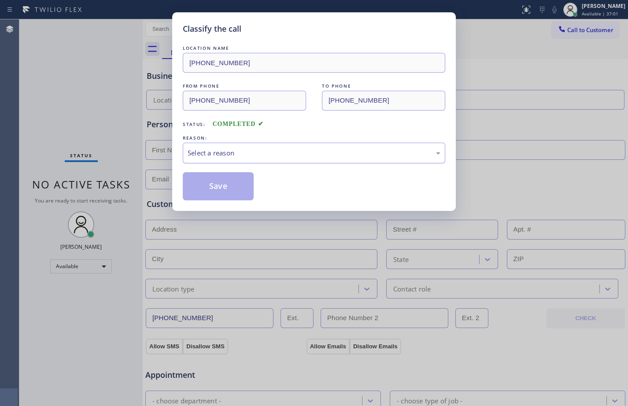
click at [242, 155] on div "Select a reason" at bounding box center [314, 153] width 253 height 10
click at [213, 191] on button "Save" at bounding box center [218, 186] width 71 height 28
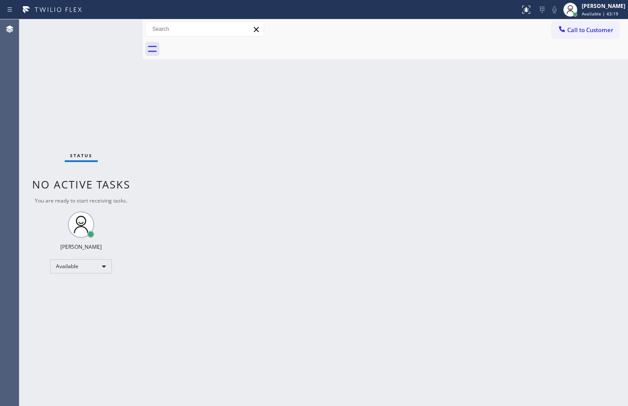
drag, startPoint x: 85, startPoint y: 23, endPoint x: 94, endPoint y: 26, distance: 9.3
click at [85, 23] on div "Status No active tasks You are ready to start receiving tasks. [PERSON_NAME] Av…" at bounding box center [80, 212] width 123 height 387
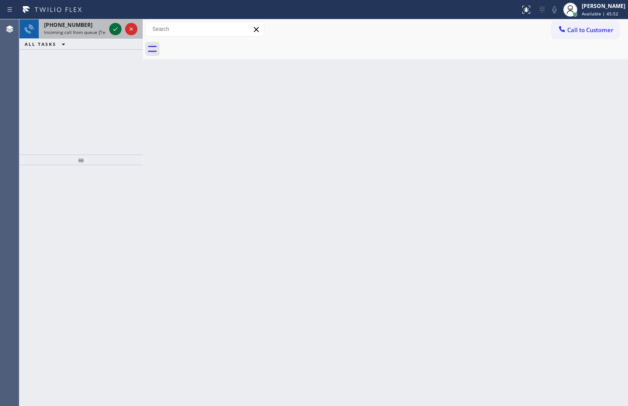
click at [117, 28] on icon at bounding box center [115, 29] width 4 height 4
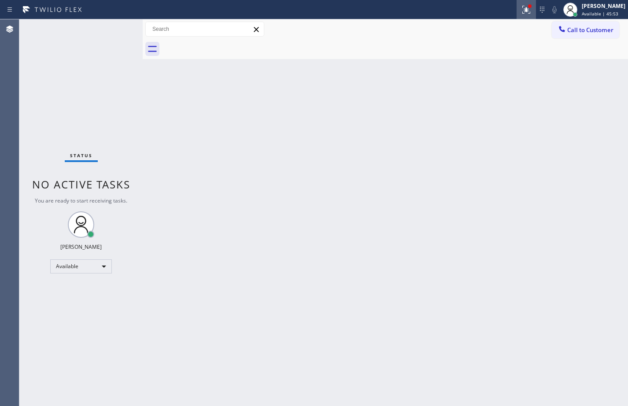
click at [517, 15] on button at bounding box center [526, 9] width 19 height 19
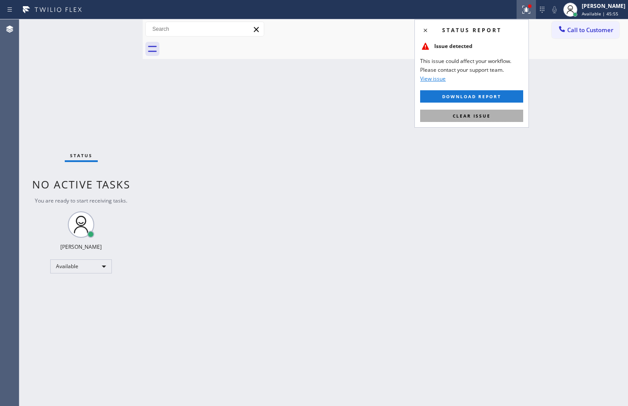
click at [469, 118] on span "Clear issue" at bounding box center [472, 116] width 38 height 6
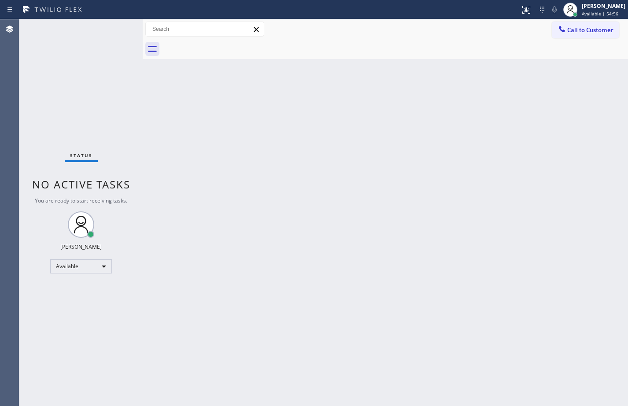
click at [82, 274] on div "Status No active tasks You are ready to start receiving tasks. [PERSON_NAME] Av…" at bounding box center [80, 212] width 123 height 387
click at [104, 269] on div "Available" at bounding box center [81, 266] width 62 height 14
click at [86, 311] on li "Break" at bounding box center [81, 312] width 60 height 11
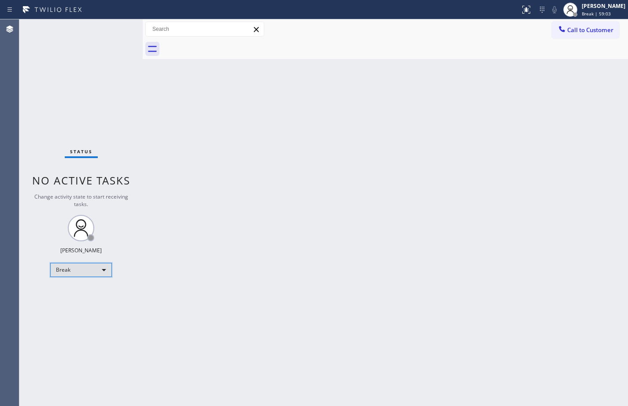
click at [94, 272] on div "Break" at bounding box center [81, 270] width 62 height 14
click at [98, 296] on li "Available" at bounding box center [81, 293] width 60 height 11
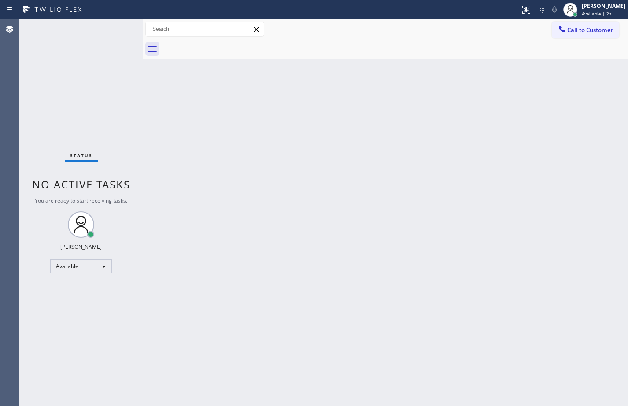
click at [156, 183] on div "Back to Dashboard Change Sender ID Customers Technicians Select a contact Outbo…" at bounding box center [385, 212] width 485 height 387
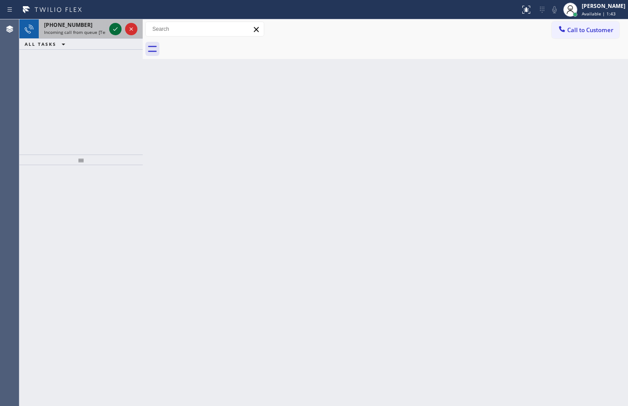
click at [115, 30] on icon at bounding box center [115, 29] width 4 height 4
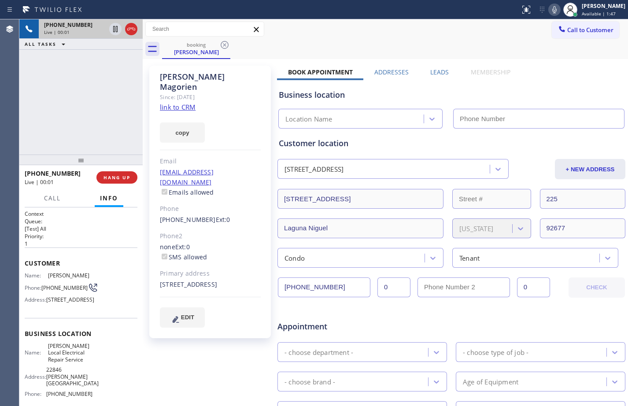
type input "[PHONE_NUMBER]"
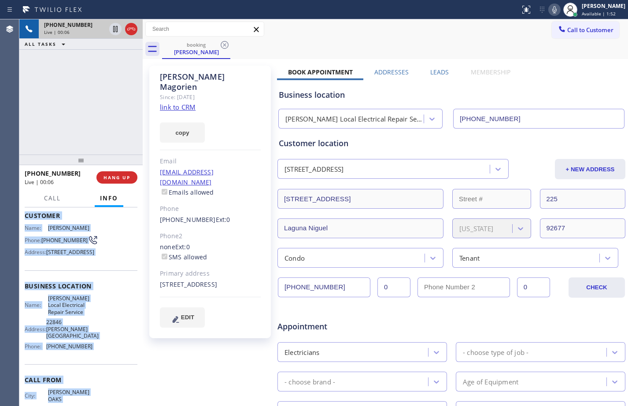
scroll to position [71, 0]
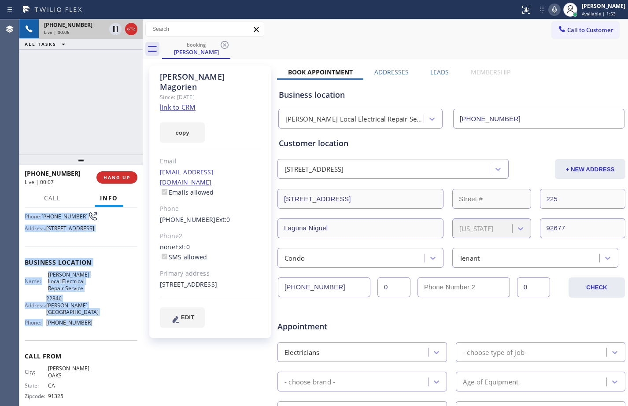
drag, startPoint x: 26, startPoint y: 262, endPoint x: 102, endPoint y: 348, distance: 114.8
click at [102, 348] on div "Context Queue: [Test] All Priority: 1 Customer Name: [PERSON_NAME] Phone: [PHON…" at bounding box center [81, 276] width 113 height 275
copy div "Customer Name: [PERSON_NAME] Phone: [PHONE_NUMBER] Address: [STREET_ADDRESS] Bu…"
click at [172, 103] on link "link to CRM" at bounding box center [178, 107] width 36 height 9
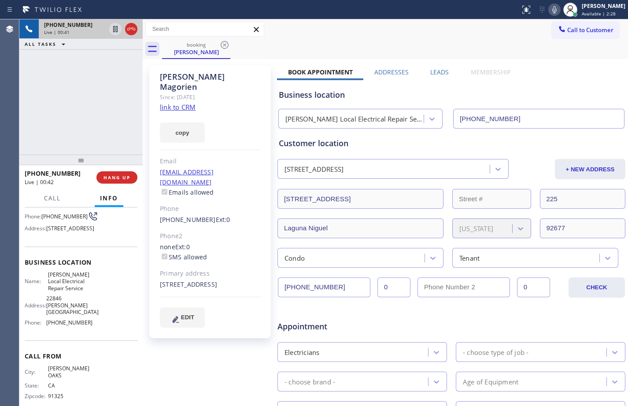
click at [49, 102] on div "[PHONE_NUMBER] Live | 00:41 ALL TASKS ALL TASKS ACTIVE TASKS TASKS IN WRAP UP" at bounding box center [80, 86] width 123 height 135
click at [117, 33] on icon at bounding box center [115, 29] width 11 height 11
click at [549, 7] on icon at bounding box center [554, 9] width 11 height 11
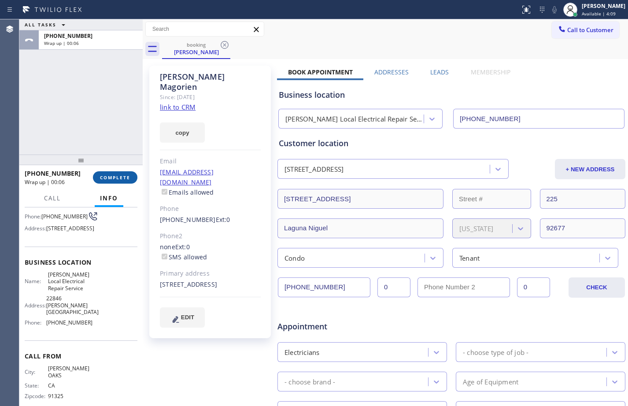
click at [112, 177] on span "COMPLETE" at bounding box center [115, 177] width 30 height 6
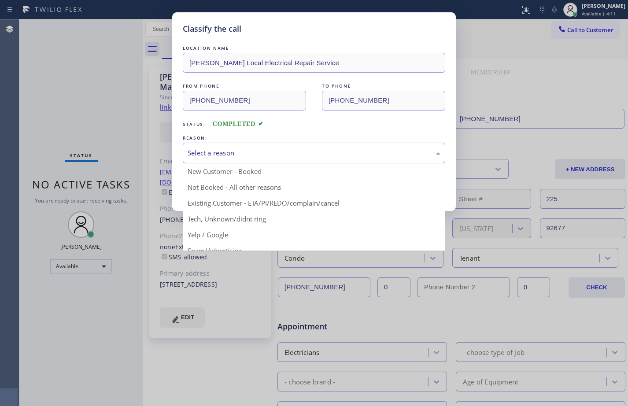
click at [296, 151] on div "Select a reason" at bounding box center [314, 153] width 253 height 10
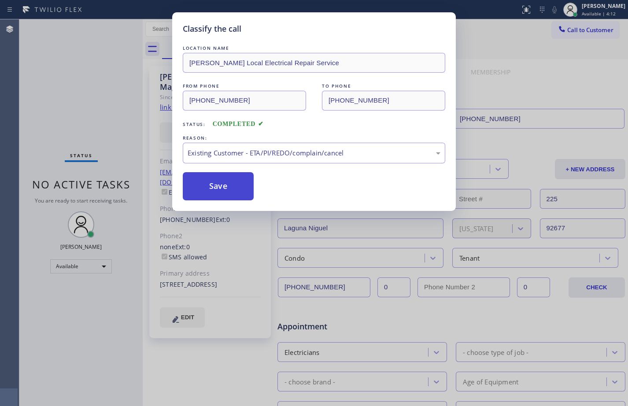
click at [240, 196] on button "Save" at bounding box center [218, 186] width 71 height 28
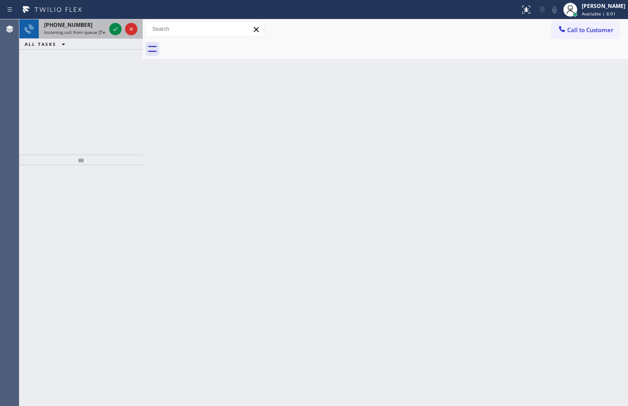
click at [56, 27] on span "[PHONE_NUMBER]" at bounding box center [68, 24] width 48 height 7
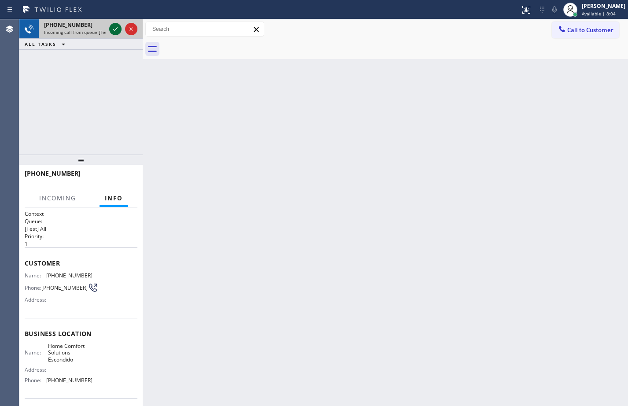
click at [116, 29] on icon at bounding box center [115, 29] width 4 height 4
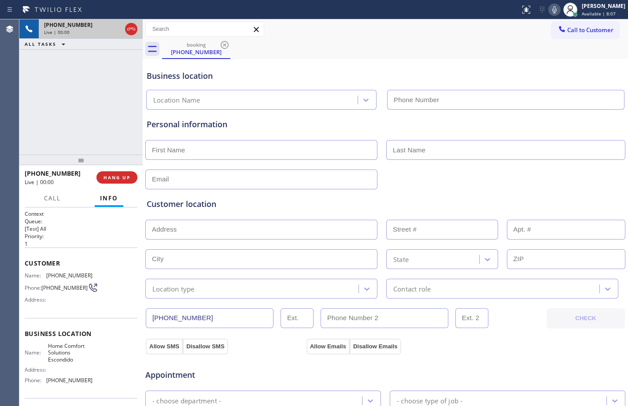
type input "[PHONE_NUMBER]"
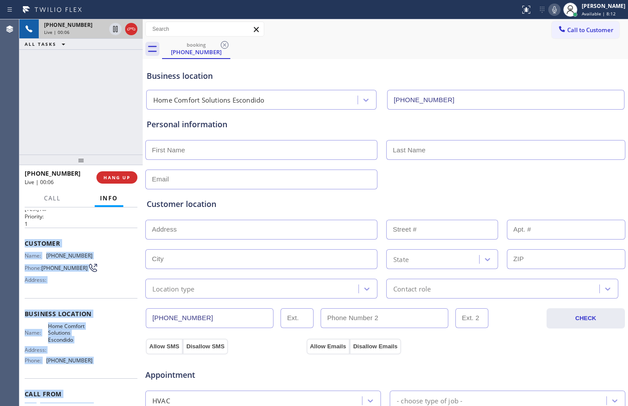
scroll to position [65, 0]
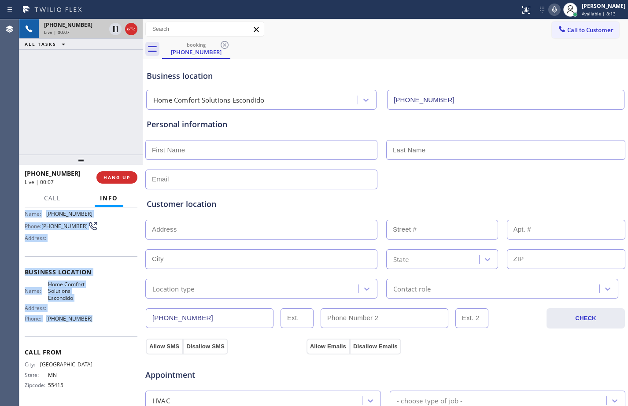
drag, startPoint x: 26, startPoint y: 265, endPoint x: 116, endPoint y: 330, distance: 111.6
click at [116, 330] on div "Context Queue: [Test] All Priority: 1 Customer Name: [PHONE_NUMBER] Phone: [PHO…" at bounding box center [81, 275] width 113 height 255
copy div "Customer Name: [PHONE_NUMBER] Phone: [PHONE_NUMBER] Address: Business location …"
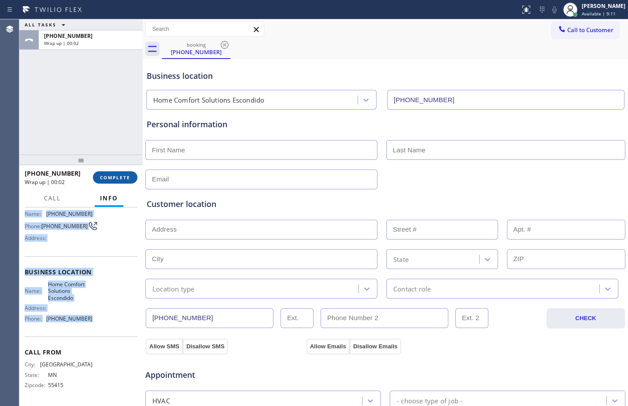
click at [107, 180] on span "COMPLETE" at bounding box center [115, 177] width 30 height 6
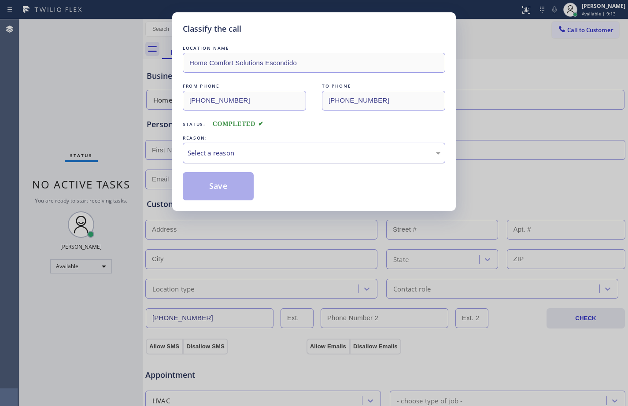
click at [266, 149] on div "Select a reason" at bounding box center [314, 153] width 253 height 10
click at [216, 186] on button "Save" at bounding box center [218, 186] width 71 height 28
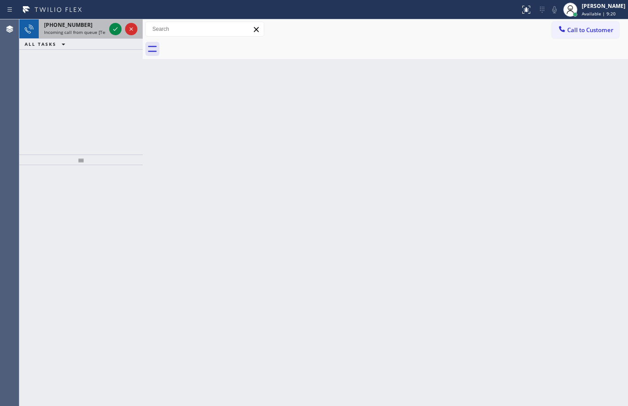
click at [63, 25] on span "[PHONE_NUMBER]" at bounding box center [68, 24] width 48 height 7
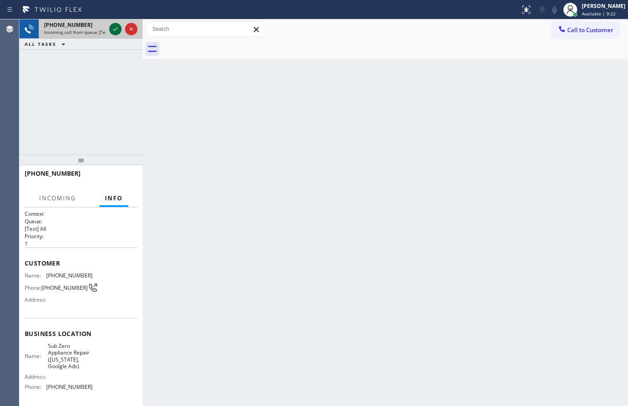
click at [114, 30] on icon at bounding box center [115, 29] width 4 height 4
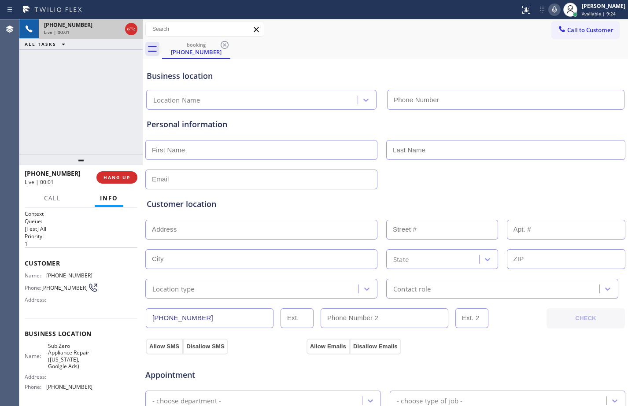
type input "[PHONE_NUMBER]"
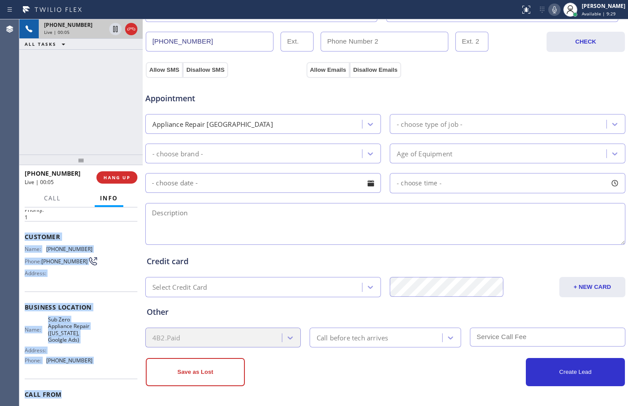
scroll to position [32, 0]
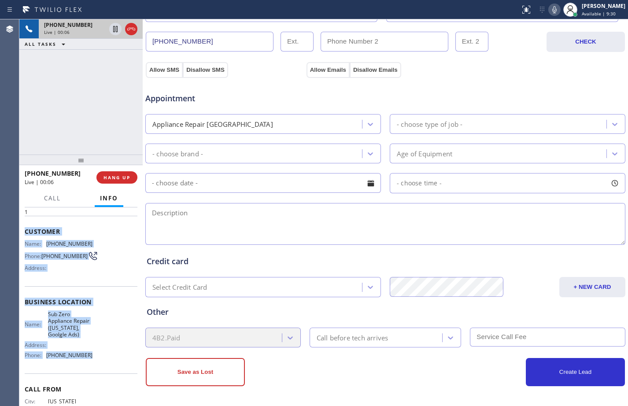
drag, startPoint x: 22, startPoint y: 263, endPoint x: 100, endPoint y: 369, distance: 131.2
click at [100, 369] on div "Context Queue: [Test] All Priority: 1 Customer Name: [PHONE_NUMBER] Phone: [PHO…" at bounding box center [80, 306] width 123 height 199
copy div "Customer Name: [PHONE_NUMBER] Phone: [PHONE_NUMBER] Address: Business location …"
click at [117, 29] on icon at bounding box center [115, 29] width 4 height 6
click at [549, 8] on icon at bounding box center [554, 9] width 11 height 11
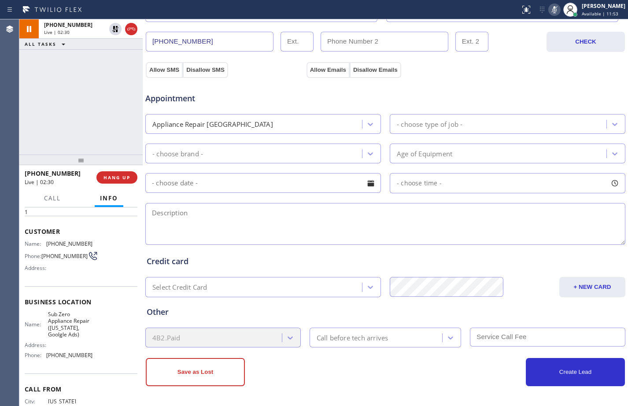
click at [108, 127] on div "[PHONE_NUMBER] Live | 02:30 ALL TASKS ALL TASKS ACTIVE TASKS TASKS IN WRAP UP" at bounding box center [80, 86] width 123 height 135
click at [113, 28] on icon at bounding box center [115, 29] width 11 height 11
click at [549, 12] on icon at bounding box center [554, 9] width 11 height 11
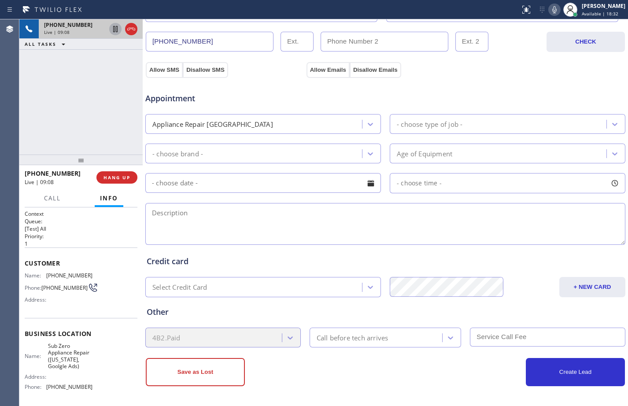
scroll to position [0, 0]
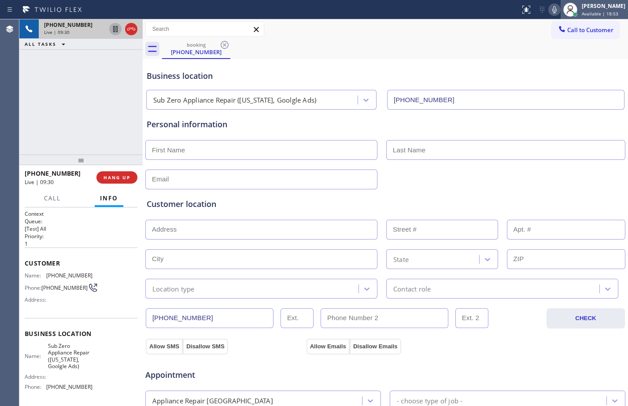
click at [601, 11] on span "Available | 18:53" at bounding box center [600, 14] width 37 height 6
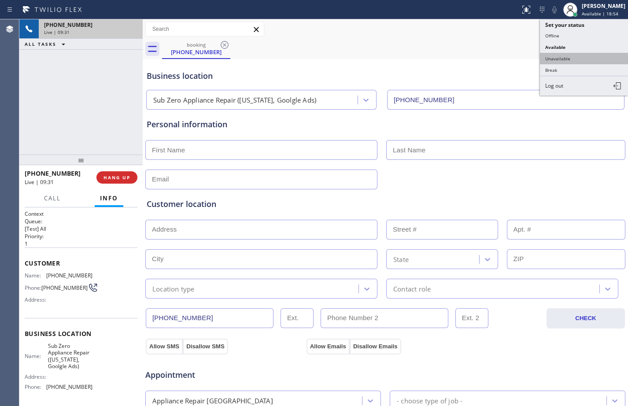
click at [581, 58] on button "Unavailable" at bounding box center [584, 58] width 88 height 11
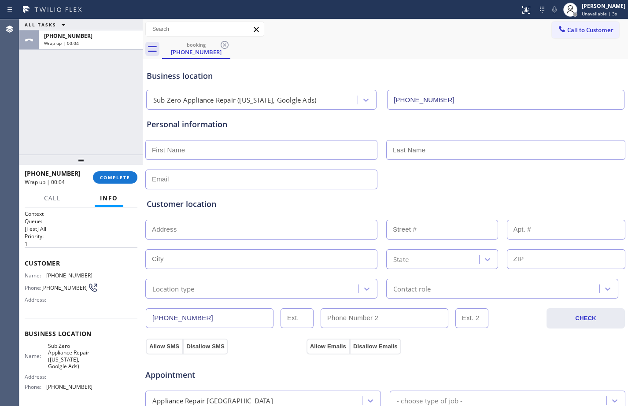
click at [213, 148] on input "text" at bounding box center [261, 150] width 232 height 20
paste input "[PERSON_NAME]"
type input "[PERSON_NAME]"
click at [423, 151] on input "text" at bounding box center [505, 150] width 239 height 20
paste input "Schawartz"
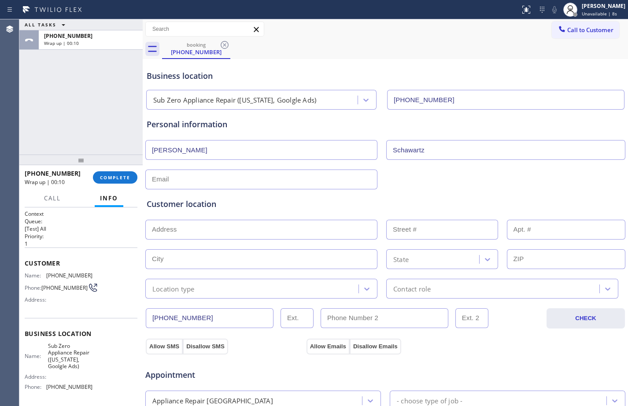
type input "Schawartz"
click at [211, 181] on input "text" at bounding box center [261, 180] width 232 height 20
paste input "[EMAIL_ADDRESS][DOMAIN_NAME]"
type input "[EMAIL_ADDRESS][DOMAIN_NAME]"
click at [214, 223] on input "text" at bounding box center [261, 230] width 232 height 20
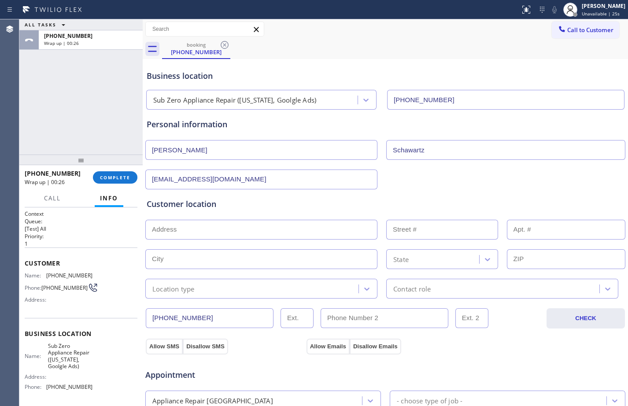
paste input "[STREET_ADDRESS]"
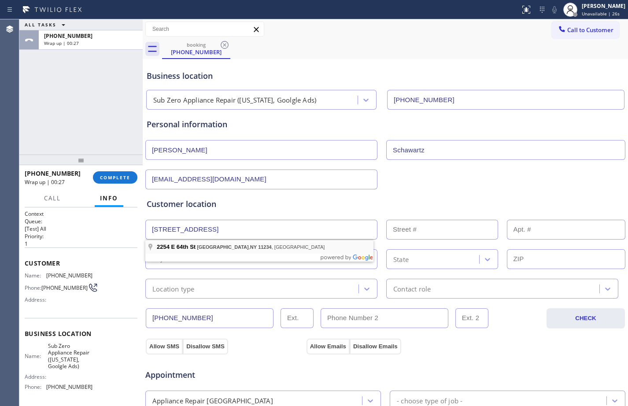
type input "[STREET_ADDRESS]"
type input "2254"
type input "[GEOGRAPHIC_DATA]"
type input "11234"
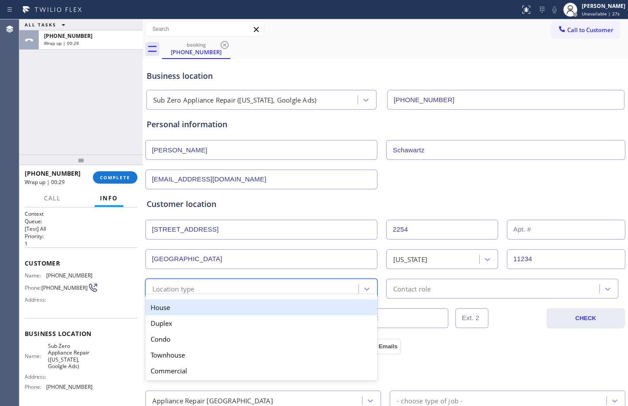
click at [193, 288] on div "Location type" at bounding box center [173, 289] width 42 height 10
click at [174, 307] on div "House" at bounding box center [261, 307] width 232 height 16
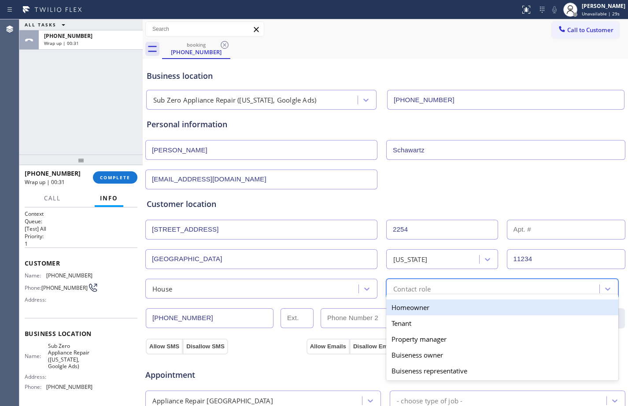
click at [452, 288] on div "Contact role" at bounding box center [494, 288] width 211 height 15
click at [400, 311] on div "Homeowner" at bounding box center [502, 307] width 232 height 16
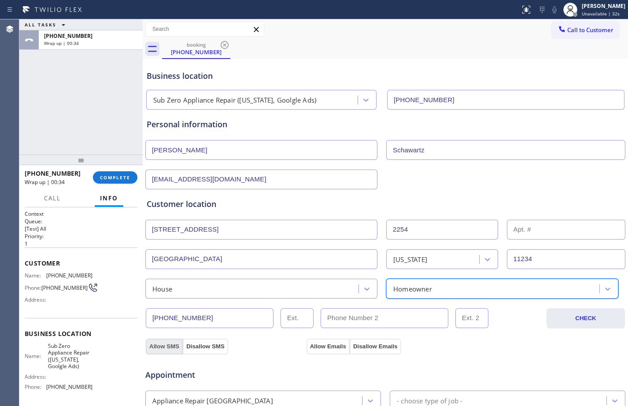
click at [154, 345] on button "Allow SMS" at bounding box center [164, 347] width 37 height 16
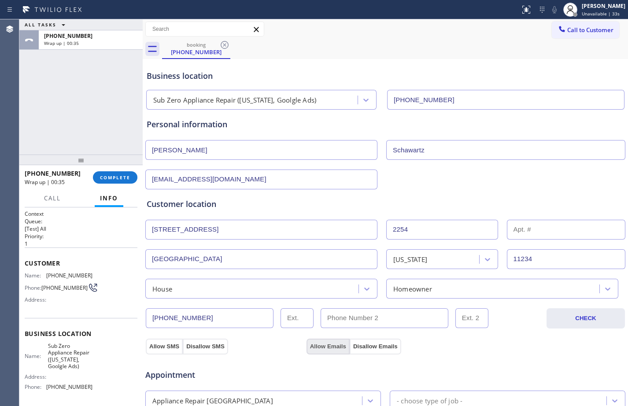
click at [327, 349] on button "Allow Emails" at bounding box center [328, 347] width 43 height 16
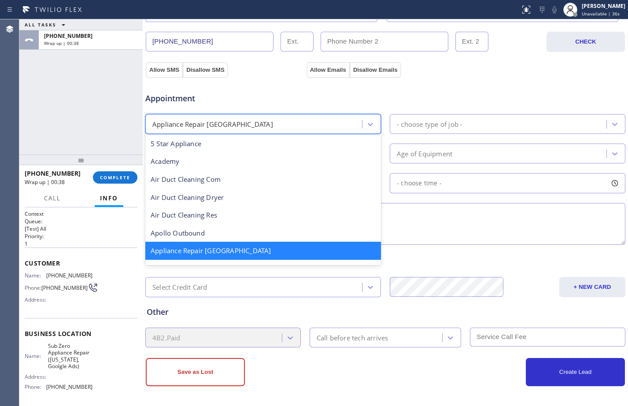
click at [266, 125] on div "Appliance Repair [GEOGRAPHIC_DATA]" at bounding box center [255, 123] width 214 height 15
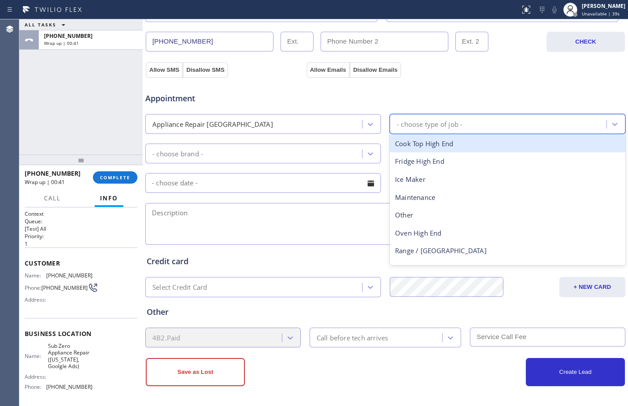
click at [444, 132] on div "- choose type of job -" at bounding box center [499, 123] width 214 height 15
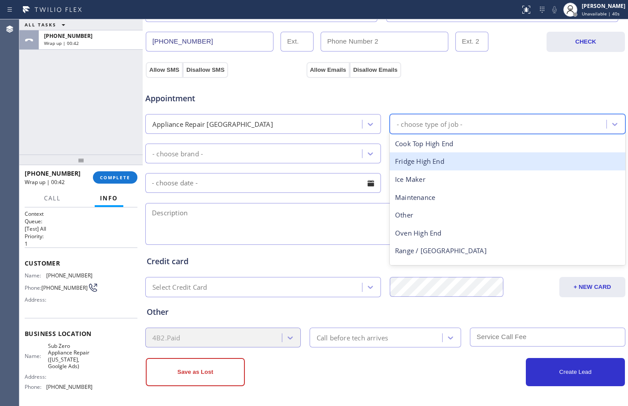
click at [436, 157] on div "Fridge High End" at bounding box center [508, 161] width 236 height 18
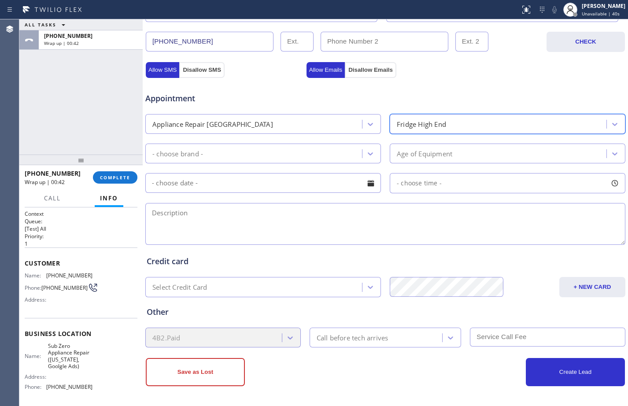
click at [301, 155] on div "- choose brand -" at bounding box center [255, 153] width 214 height 15
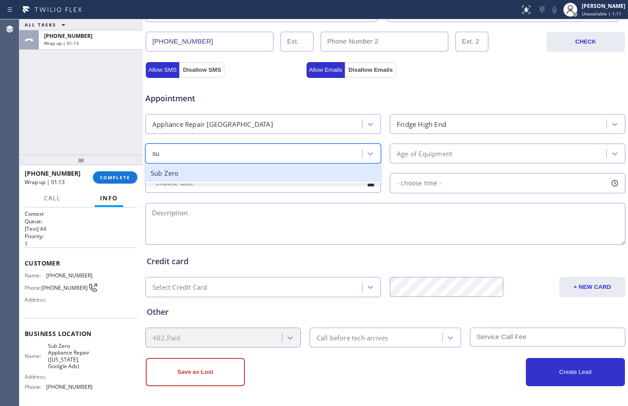
type input "sub"
click at [301, 170] on div "Sub Zero" at bounding box center [263, 173] width 236 height 18
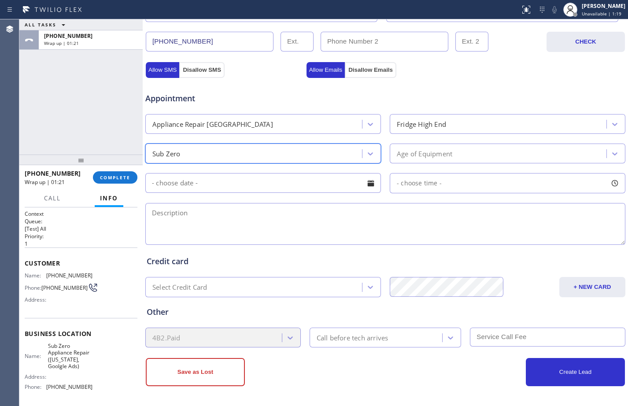
click at [496, 155] on div "Age of Equipment" at bounding box center [499, 153] width 214 height 15
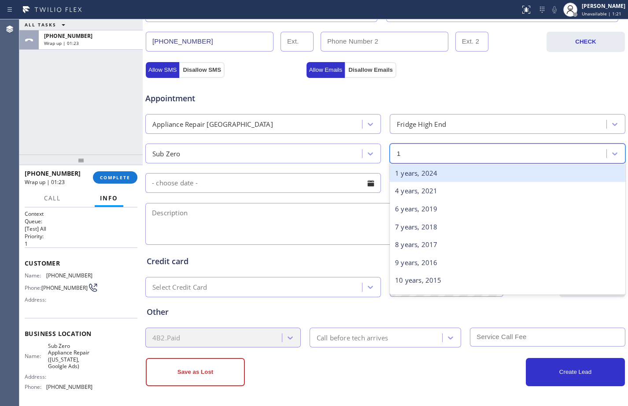
type input "10"
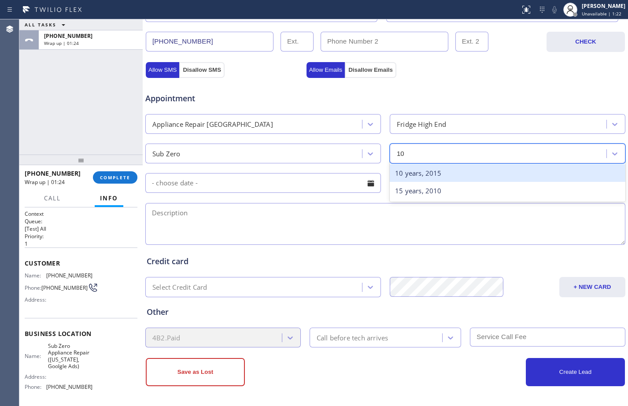
click at [485, 174] on div "10 years, 2015" at bounding box center [508, 173] width 236 height 18
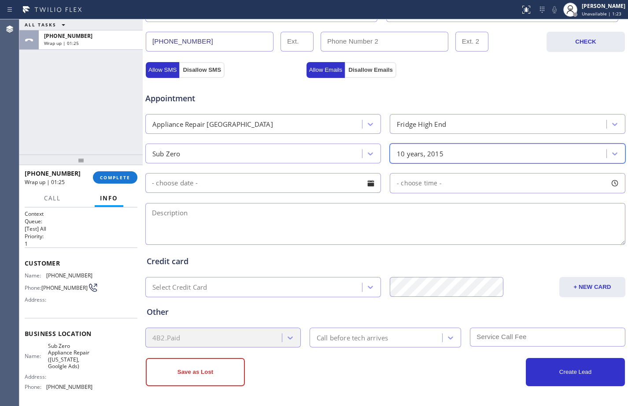
click at [215, 186] on input "text" at bounding box center [263, 183] width 236 height 20
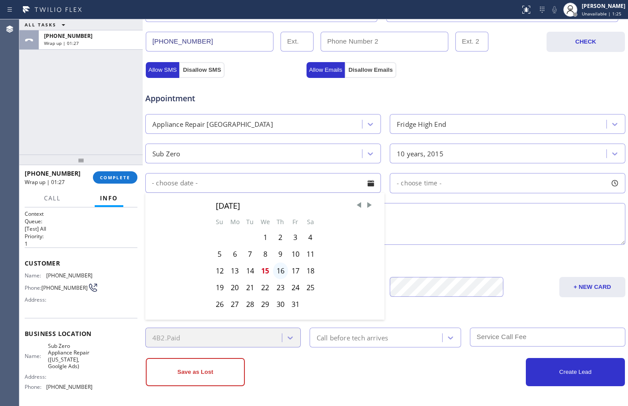
click at [276, 270] on div "16" at bounding box center [280, 270] width 15 height 17
type input "[DATE]"
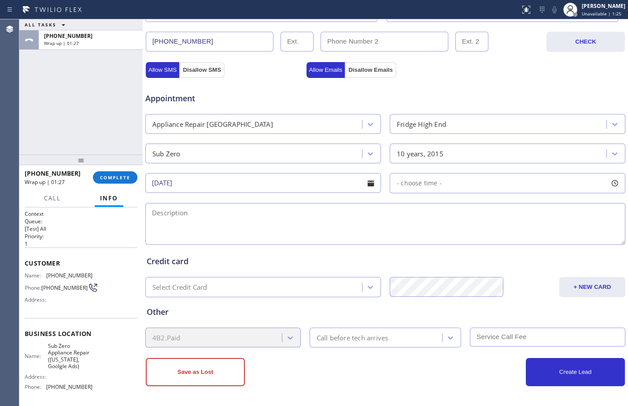
click at [399, 188] on div "- choose time -" at bounding box center [416, 183] width 52 height 10
drag, startPoint x: 393, startPoint y: 234, endPoint x: 459, endPoint y: 233, distance: 65.6
click at [461, 233] on div at bounding box center [466, 237] width 11 height 18
drag, startPoint x: 397, startPoint y: 234, endPoint x: 408, endPoint y: 236, distance: 11.3
click at [410, 236] on div at bounding box center [415, 237] width 11 height 18
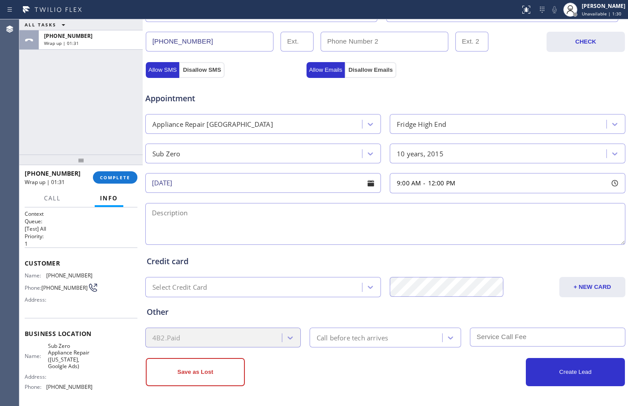
click at [310, 222] on textarea at bounding box center [385, 224] width 480 height 42
click at [278, 207] on textarea "9-12/member/" at bounding box center [385, 224] width 480 height 42
paste textarea "Subzero/BI/Fridge/leaking/about [DEMOGRAPHIC_DATA]/"
click at [396, 216] on textarea "9-12/member/Subzero/BI/Fridge/leaking/about [DEMOGRAPHIC_DATA]/House-HO/" at bounding box center [385, 224] width 480 height 42
paste textarea "[STREET_ADDRESS]"
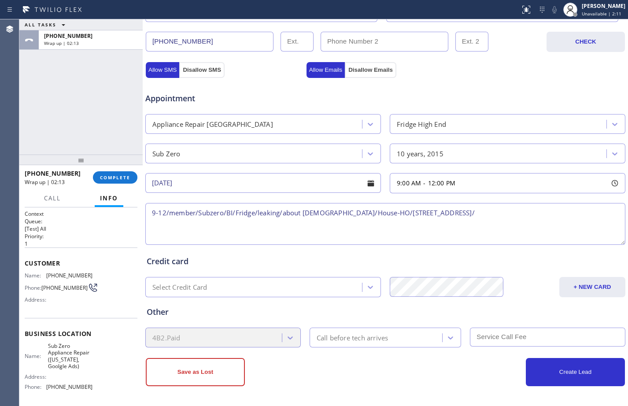
click at [488, 207] on textarea "9-12/member/Subzero/BI/Fridge/leaking/about [DEMOGRAPHIC_DATA]/House-HO/[STREET…" at bounding box center [385, 224] width 480 height 42
paste textarea "Sub Zero Appliance Repair ([US_STATE], Goolgle Ads)"
paste textarea "Please call customer 30 minutes prior to arrival"
type textarea "9-12/member/Subzero/BI/Fridge/leaking/about [DEMOGRAPHIC_DATA]/House-HO/[STREET…"
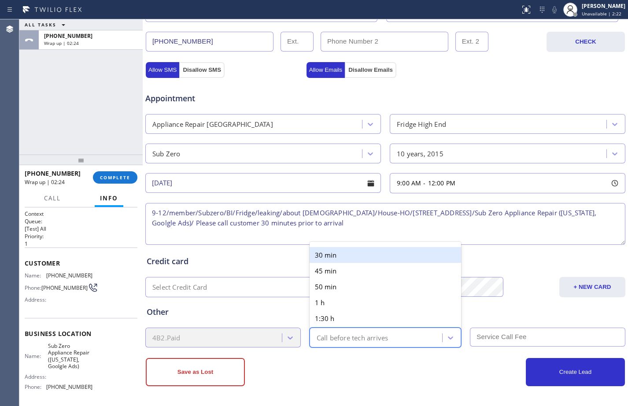
click at [370, 335] on div "Call before tech arrives" at bounding box center [353, 337] width 72 height 10
click at [337, 253] on div "30 min" at bounding box center [386, 255] width 152 height 16
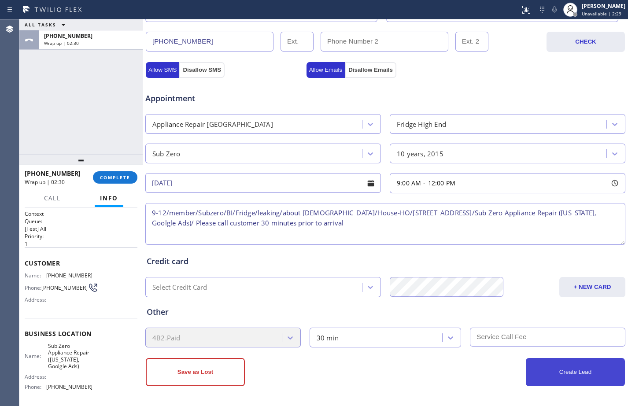
click at [550, 365] on button "Create Lead" at bounding box center [575, 372] width 99 height 28
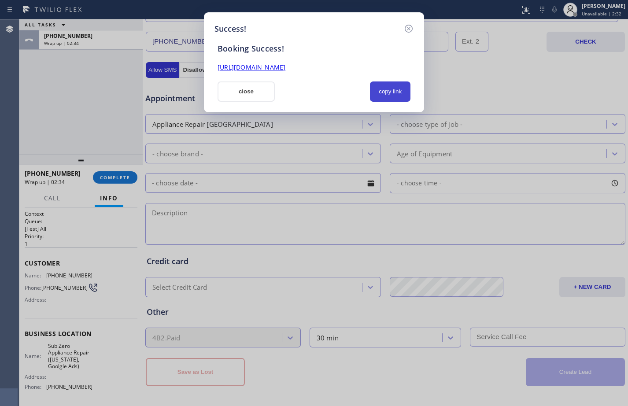
click at [383, 95] on button "copy link" at bounding box center [390, 91] width 41 height 20
click at [285, 70] on link "[URL][DOMAIN_NAME]" at bounding box center [252, 67] width 68 height 8
click at [245, 92] on button "close" at bounding box center [246, 91] width 57 height 20
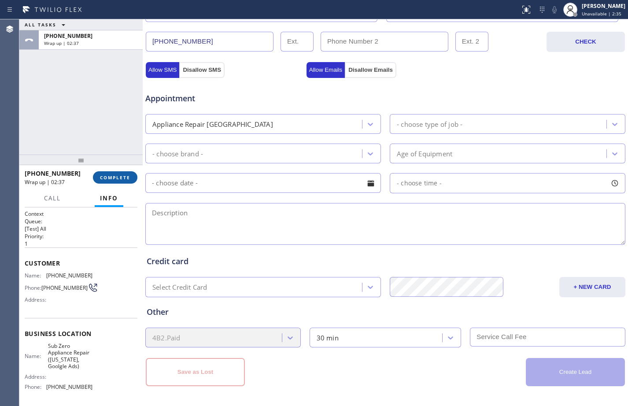
click at [123, 178] on span "COMPLETE" at bounding box center [115, 177] width 30 height 6
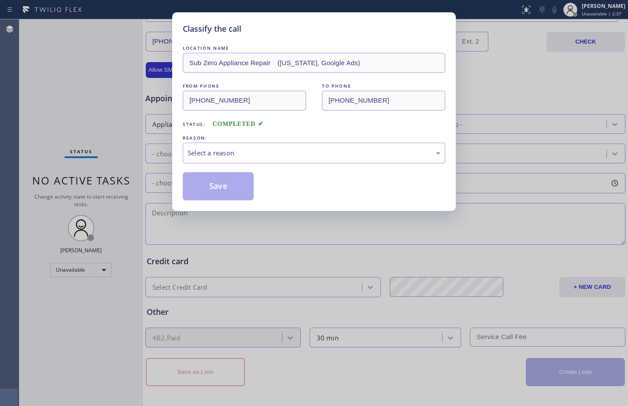
click at [266, 147] on div "Select a reason" at bounding box center [314, 153] width 262 height 21
click at [229, 183] on button "Save" at bounding box center [218, 186] width 71 height 28
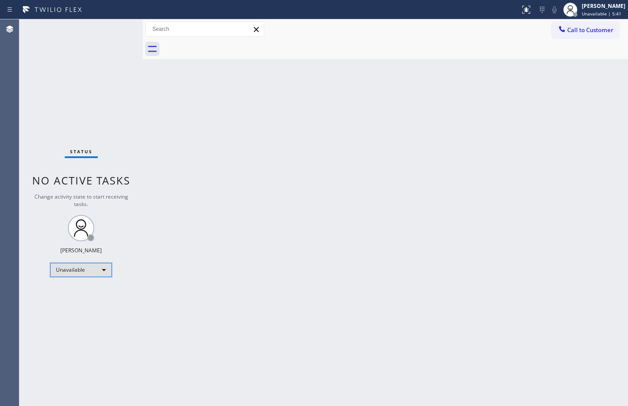
click at [89, 274] on div "Unavailable" at bounding box center [81, 270] width 62 height 14
click at [86, 298] on li "Available" at bounding box center [81, 293] width 60 height 11
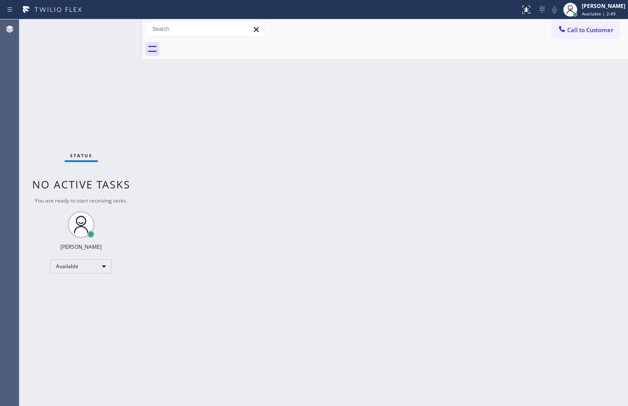
click at [78, 85] on div "Status No active tasks You are ready to start receiving tasks. [PERSON_NAME] Av…" at bounding box center [80, 212] width 123 height 387
click at [344, 310] on div "Back to Dashboard Change Sender ID Customers Technicians Select a contact Outbo…" at bounding box center [385, 212] width 485 height 387
click at [111, 113] on div "Status No active tasks You are ready to start receiving tasks. [PERSON_NAME] Av…" at bounding box center [80, 212] width 123 height 387
click at [277, 321] on div "Back to Dashboard Change Sender ID Customers Technicians Select a contact Outbo…" at bounding box center [385, 212] width 485 height 387
click at [116, 144] on div "Status No active tasks You are ready to start receiving tasks. [PERSON_NAME] Av…" at bounding box center [80, 212] width 123 height 387
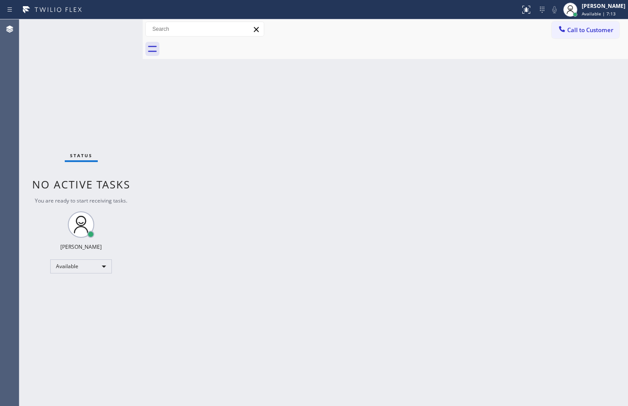
click at [355, 163] on div "Back to Dashboard Change Sender ID Customers Technicians Select a contact Outbo…" at bounding box center [385, 212] width 485 height 387
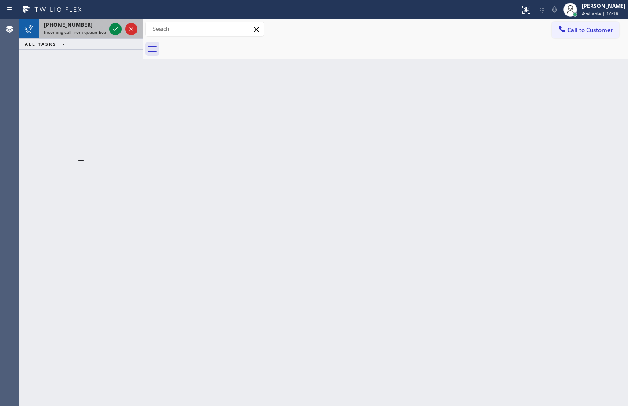
click at [83, 30] on span "Incoming call from queue Everybody" at bounding box center [82, 32] width 76 height 6
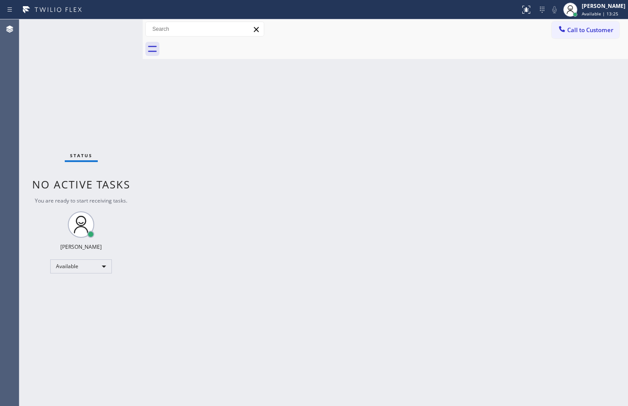
click at [259, 262] on div "Back to Dashboard Change Sender ID Customers Technicians Select a contact Outbo…" at bounding box center [385, 212] width 485 height 387
click at [322, 222] on div "Back to Dashboard Change Sender ID Customers Technicians Select a contact Outbo…" at bounding box center [385, 212] width 485 height 387
click at [114, 120] on div "Status No active tasks You are ready to start receiving tasks. [PERSON_NAME] Av…" at bounding box center [80, 212] width 123 height 387
click at [108, 120] on div "Status No active tasks You are ready to start receiving tasks. [PERSON_NAME] Av…" at bounding box center [80, 212] width 123 height 387
click at [110, 27] on div "Status No active tasks You are ready to start receiving tasks. [PERSON_NAME] Av…" at bounding box center [80, 212] width 123 height 387
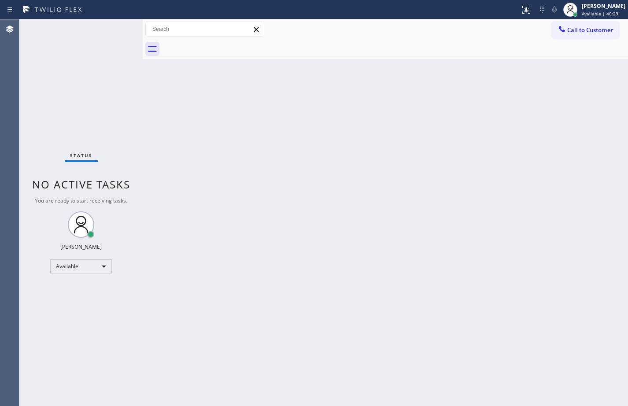
click at [111, 98] on div "Status No active tasks You are ready to start receiving tasks. [PERSON_NAME] Av…" at bounding box center [80, 212] width 123 height 387
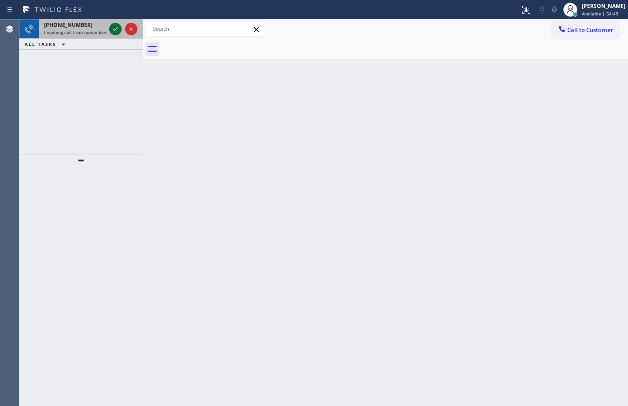
click at [115, 32] on icon at bounding box center [115, 29] width 11 height 11
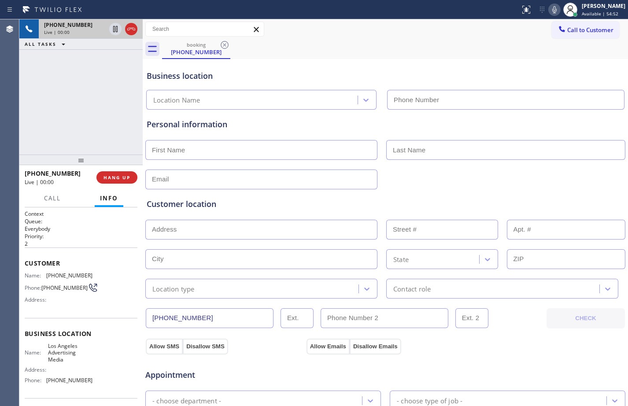
type input "[PHONE_NUMBER]"
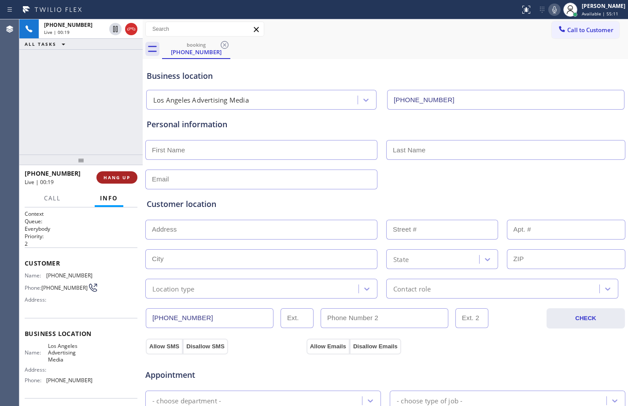
click at [120, 177] on span "HANG UP" at bounding box center [116, 177] width 27 height 6
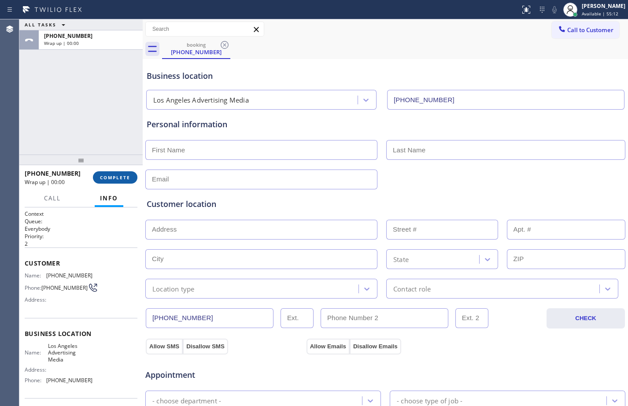
click at [120, 177] on span "COMPLETE" at bounding box center [115, 177] width 30 height 6
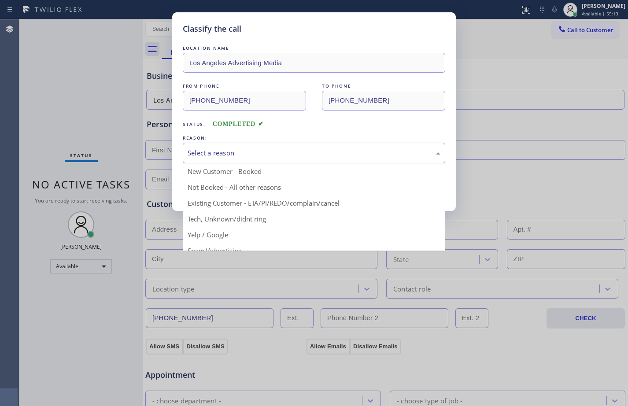
click at [325, 152] on div "Select a reason" at bounding box center [314, 153] width 253 height 10
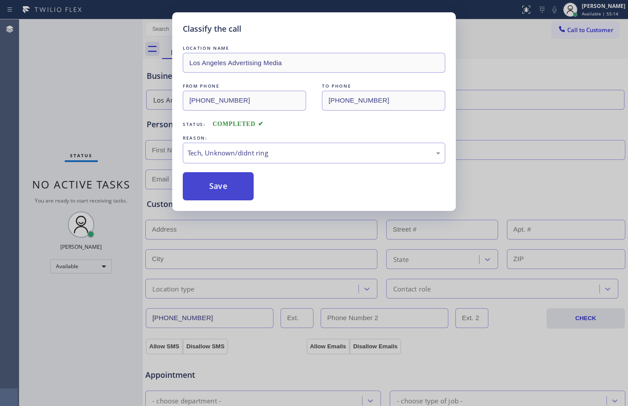
click at [227, 189] on button "Save" at bounding box center [218, 186] width 71 height 28
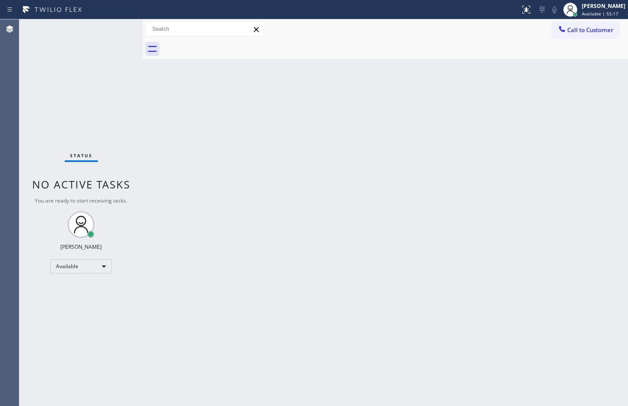
click at [222, 126] on div "Back to Dashboard Change Sender ID Customers Technicians Select a contact Outbo…" at bounding box center [385, 212] width 485 height 387
click at [324, 251] on div "Back to Dashboard Change Sender ID Customers Technicians Select a contact Outbo…" at bounding box center [385, 212] width 485 height 387
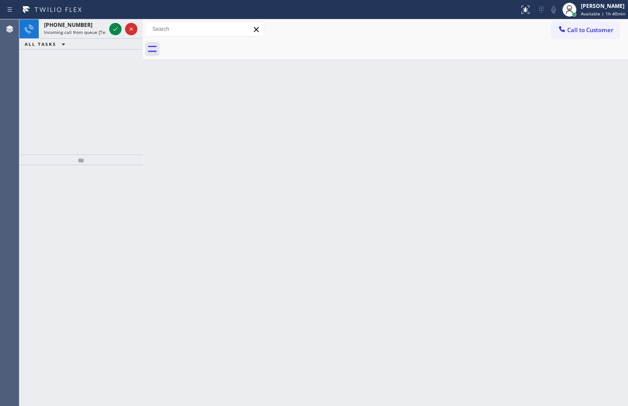
drag, startPoint x: 80, startPoint y: 32, endPoint x: 107, endPoint y: 42, distance: 29.5
click at [80, 32] on span "Incoming call from queue [Test] All" at bounding box center [80, 32] width 73 height 6
click at [70, 37] on div "[PHONE_NUMBER] Incoming call from queue [Test] All" at bounding box center [73, 28] width 69 height 19
click at [116, 32] on icon at bounding box center [115, 29] width 11 height 11
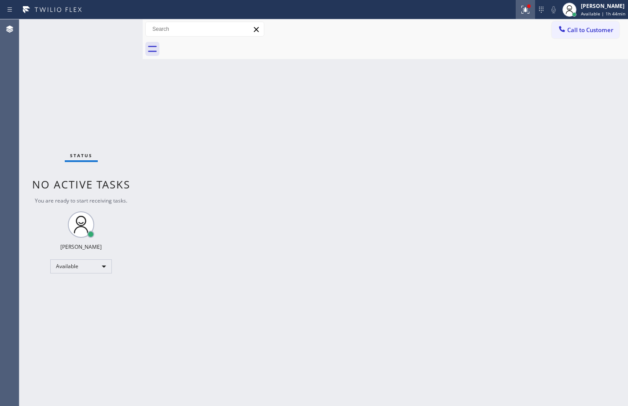
click at [521, 10] on icon at bounding box center [523, 9] width 5 height 6
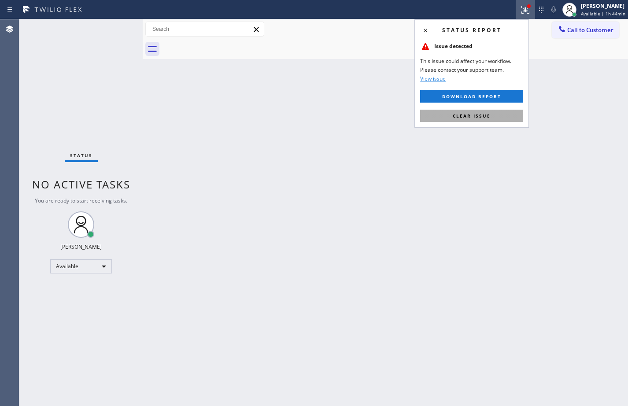
click at [492, 118] on button "Clear issue" at bounding box center [471, 116] width 103 height 12
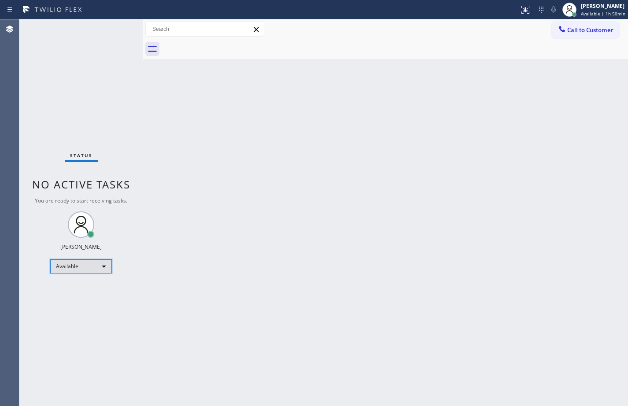
click at [87, 265] on div "Available" at bounding box center [81, 266] width 62 height 14
click at [94, 307] on li "Break" at bounding box center [81, 312] width 60 height 11
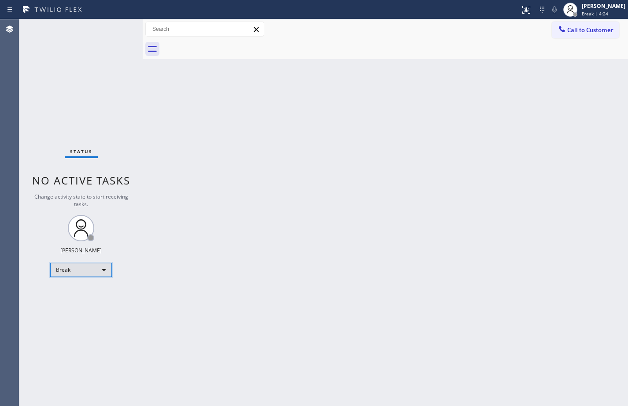
click at [105, 268] on div "Break" at bounding box center [81, 270] width 62 height 14
drag, startPoint x: 86, startPoint y: 297, endPoint x: 184, endPoint y: 392, distance: 136.4
click at [86, 297] on li "Available" at bounding box center [81, 293] width 60 height 11
click at [528, 7] on div at bounding box center [530, 6] width 4 height 4
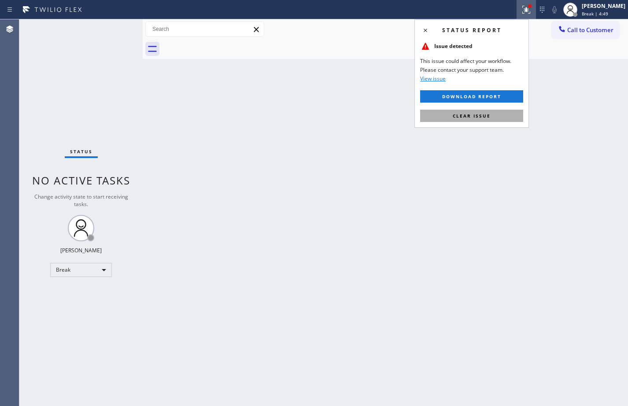
click at [479, 111] on button "Clear issue" at bounding box center [471, 116] width 103 height 12
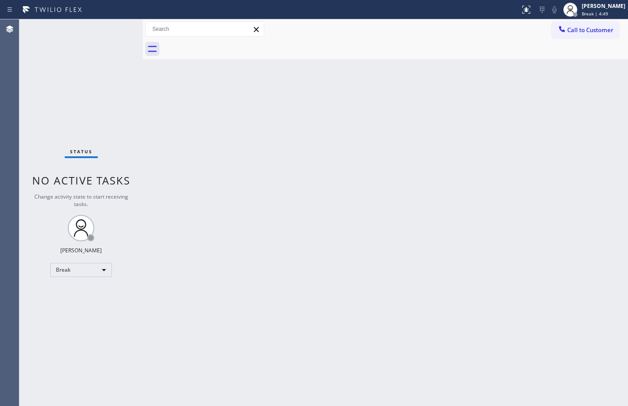
click at [264, 115] on div "Back to Dashboard Change Sender ID Customers Technicians Select a contact Outbo…" at bounding box center [385, 212] width 485 height 387
click at [95, 270] on div "Break" at bounding box center [81, 270] width 62 height 14
click at [81, 290] on li "Available" at bounding box center [81, 293] width 60 height 11
click at [165, 150] on div "Back to Dashboard Change Sender ID Customers Technicians Select a contact Outbo…" at bounding box center [385, 212] width 485 height 387
click at [143, 116] on div at bounding box center [143, 212] width 0 height 387
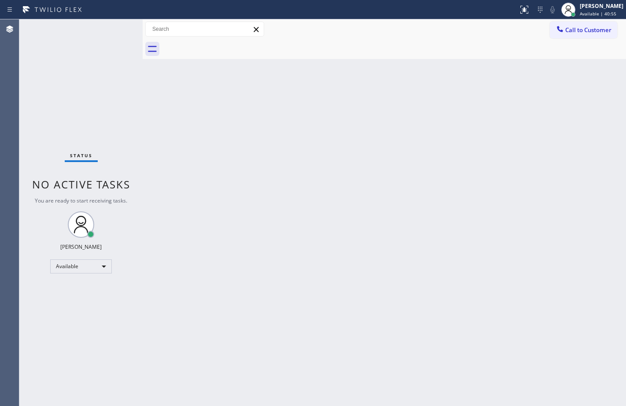
click at [119, 100] on div "Status No active tasks You are ready to start receiving tasks. [PERSON_NAME] Av…" at bounding box center [80, 212] width 123 height 387
click at [109, 141] on div "Status No active tasks You are ready to start receiving tasks. [PERSON_NAME] Av…" at bounding box center [80, 212] width 123 height 387
click at [117, 26] on div "Status No active tasks You are ready to start receiving tasks. [PERSON_NAME] Av…" at bounding box center [80, 212] width 123 height 387
click at [535, 97] on div "Back to Dashboard Change Sender ID Customers Technicians Select a contact Outbo…" at bounding box center [385, 212] width 484 height 387
click at [384, 216] on div "Back to Dashboard Change Sender ID Customers Technicians Select a contact Outbo…" at bounding box center [385, 212] width 484 height 387
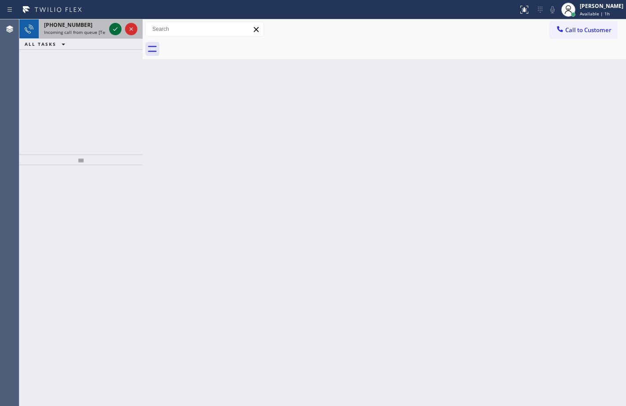
click at [111, 32] on icon at bounding box center [115, 29] width 11 height 11
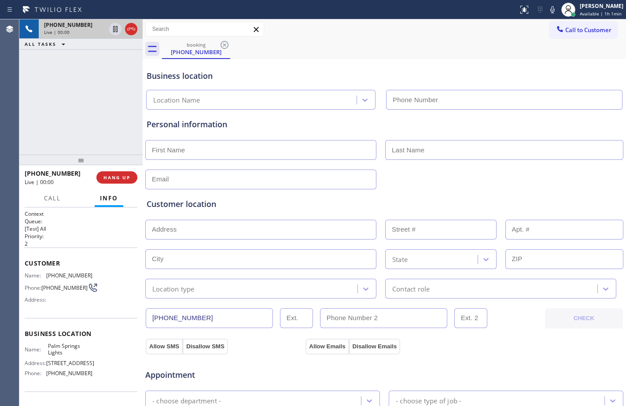
type input "[PHONE_NUMBER]"
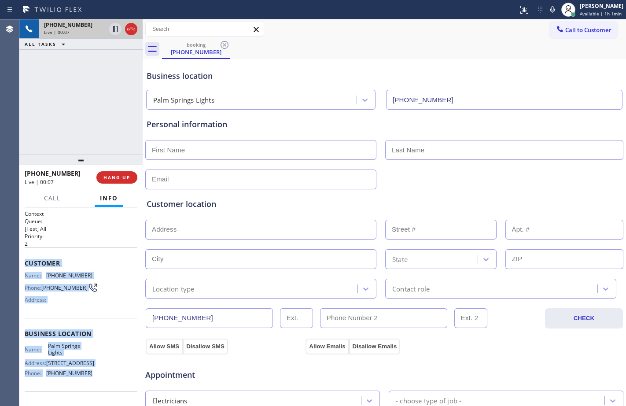
drag, startPoint x: 23, startPoint y: 263, endPoint x: 107, endPoint y: 392, distance: 154.4
click at [107, 392] on div "Context Queue: [Test] All Priority: 2 Customer Name: (442) 402-9617 Phone: (442…" at bounding box center [80, 306] width 123 height 199
copy div "Customer Name: (442) 402-9617 Phone: (442) 402-9617 Address: Business location …"
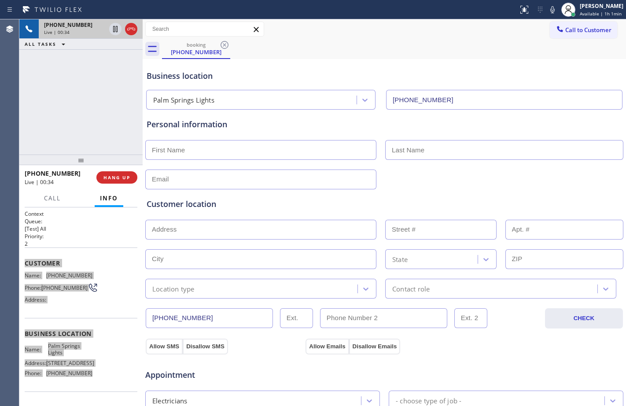
scroll to position [277, 0]
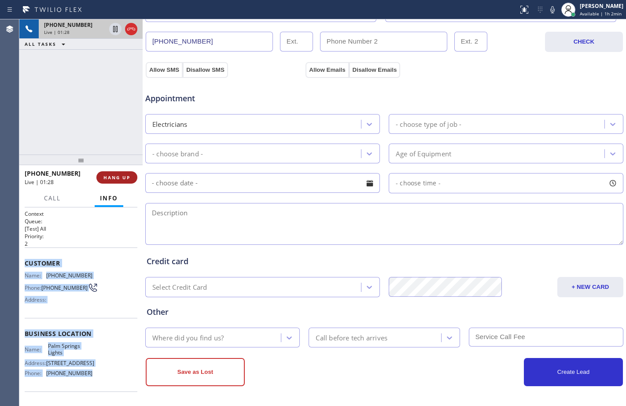
click at [113, 174] on span "HANG UP" at bounding box center [116, 177] width 27 height 6
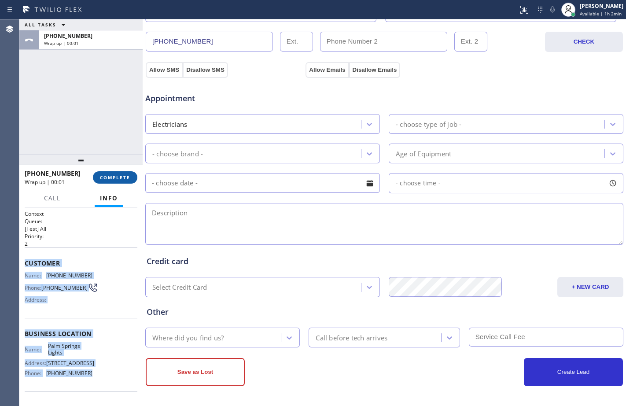
click at [113, 181] on button "COMPLETE" at bounding box center [115, 177] width 44 height 12
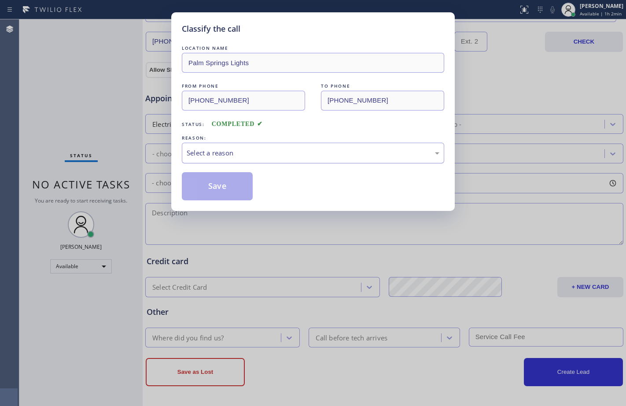
click at [292, 143] on div "Select a reason" at bounding box center [313, 153] width 262 height 21
click at [213, 189] on button "Save" at bounding box center [217, 186] width 71 height 28
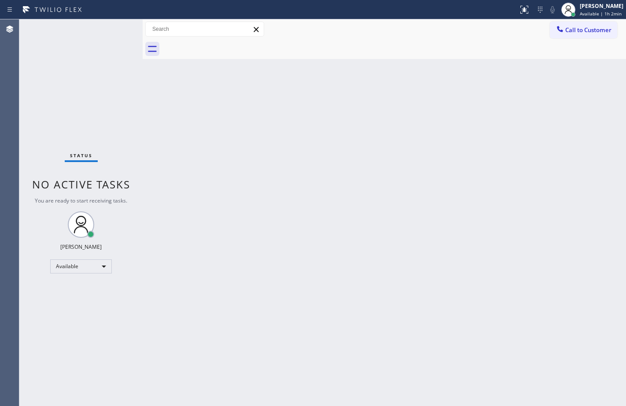
click at [288, 145] on div "Back to Dashboard Change Sender ID Customers Technicians Select a contact Outbo…" at bounding box center [385, 212] width 484 height 387
click at [422, 234] on div "Back to Dashboard Change Sender ID Customers Technicians Select a contact Outbo…" at bounding box center [385, 212] width 484 height 387
click at [267, 169] on div "Back to Dashboard Change Sender ID Customers Technicians Select a contact Outbo…" at bounding box center [385, 212] width 484 height 387
click at [89, 267] on div "Available" at bounding box center [81, 266] width 62 height 14
click at [78, 277] on li "Offline" at bounding box center [81, 278] width 60 height 11
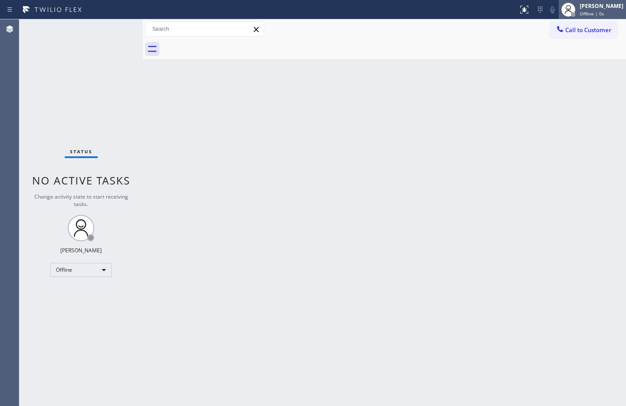
click at [606, 9] on div "[PERSON_NAME]" at bounding box center [602, 5] width 44 height 7
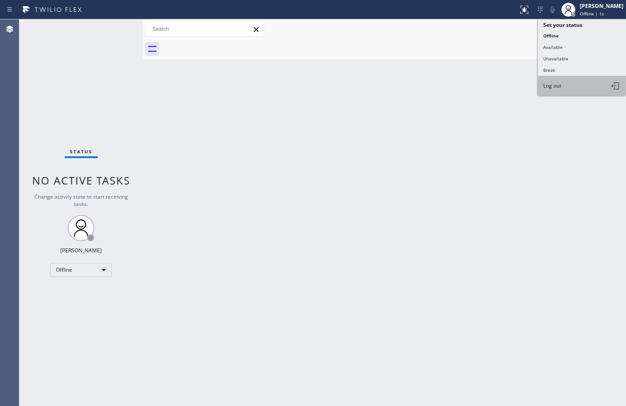
click at [578, 91] on button "Log out" at bounding box center [582, 85] width 88 height 19
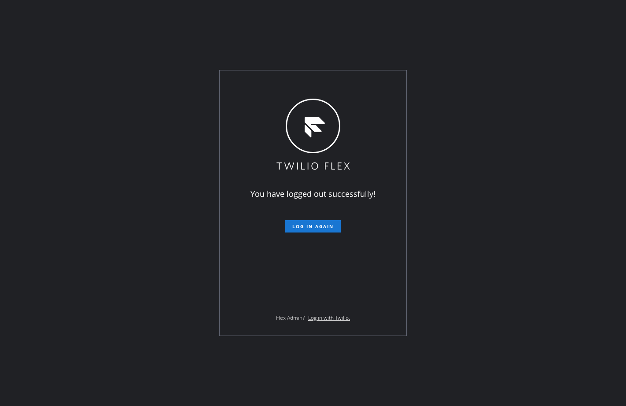
click at [224, 405] on div "You have logged out successfully! Log in again Flex Admin? Log in with Twilio." at bounding box center [313, 203] width 626 height 406
